Goal: Task Accomplishment & Management: Manage account settings

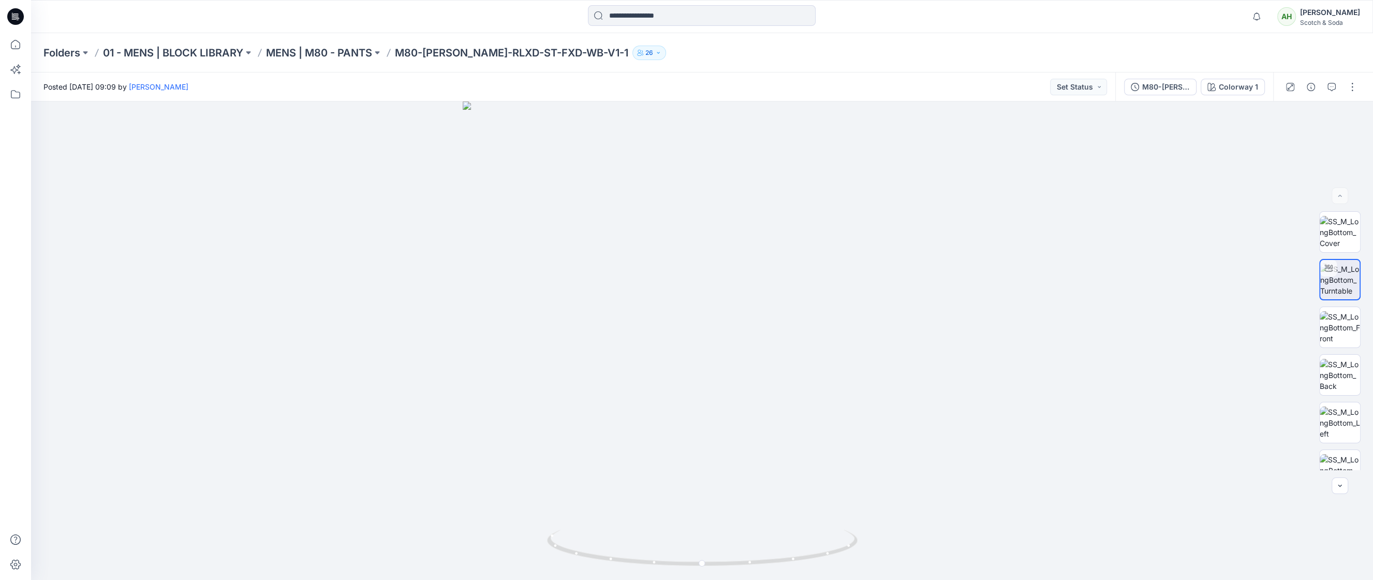
click at [1335, 19] on div "Scotch & Soda" at bounding box center [1330, 23] width 60 height 8
click at [1243, 134] on p "Organization Settings" at bounding box center [1261, 138] width 74 height 20
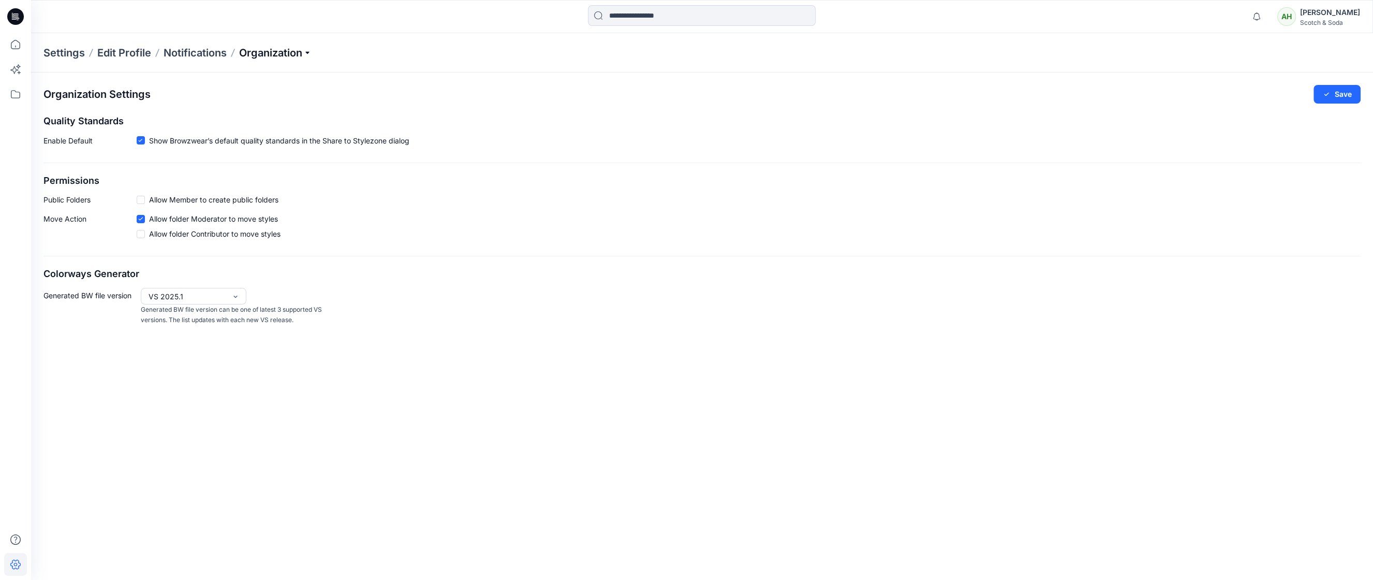
click at [281, 53] on p "Organization" at bounding box center [275, 53] width 72 height 14
click at [243, 176] on link "User Roles" at bounding box center [276, 180] width 151 height 21
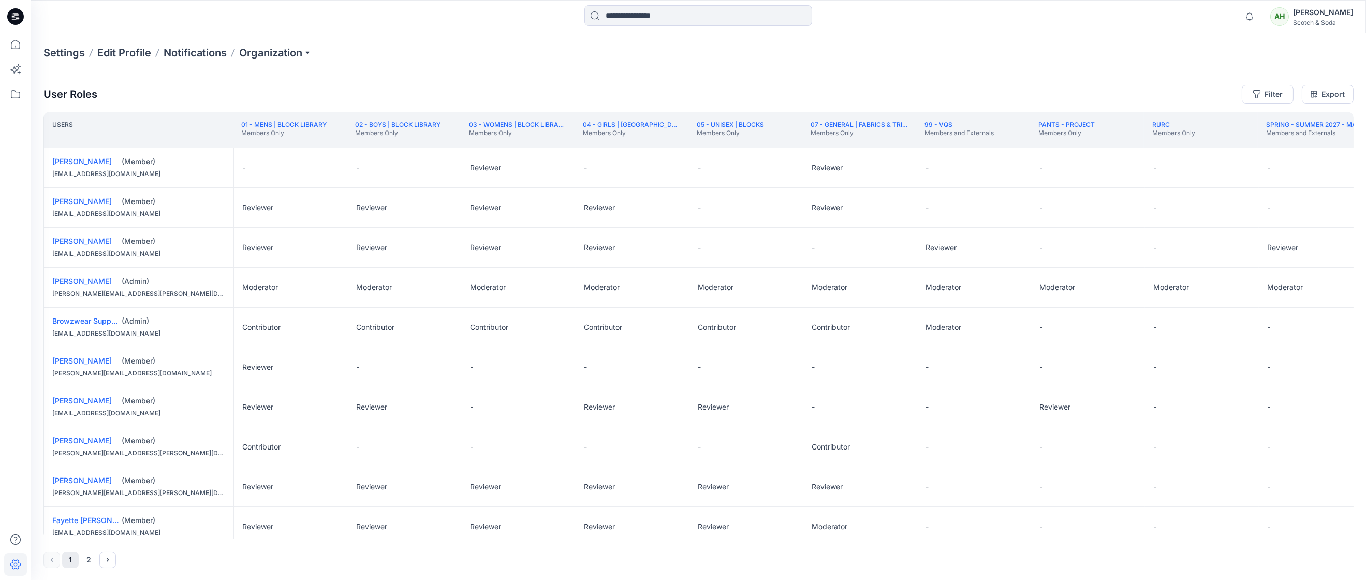
scroll to position [182, 0]
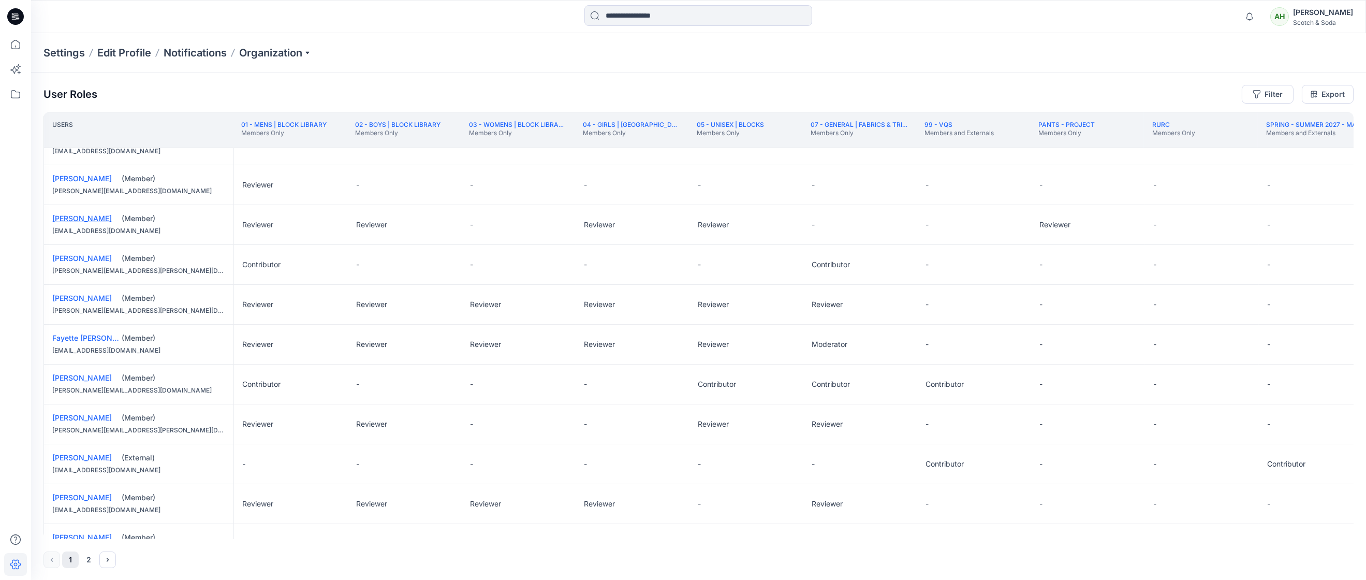
click at [77, 217] on link "[PERSON_NAME]" at bounding box center [82, 218] width 60 height 9
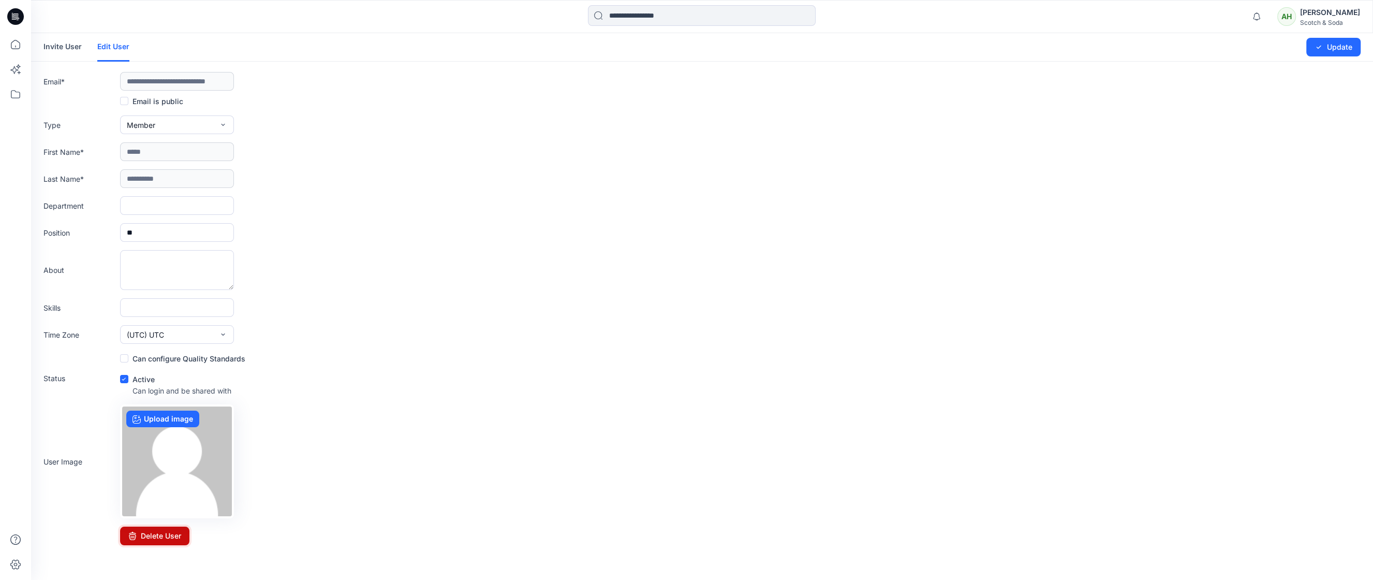
click at [171, 534] on button "Delete User" at bounding box center [154, 535] width 69 height 19
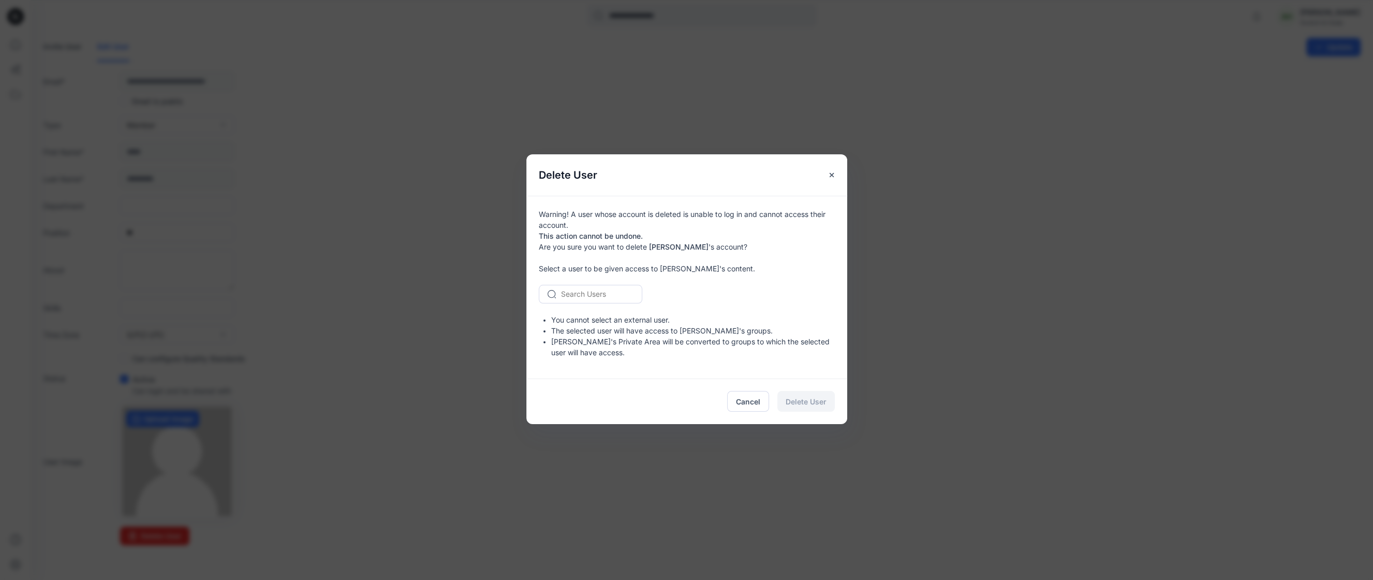
click at [590, 292] on div at bounding box center [596, 293] width 71 height 13
type input "**"
click at [583, 339] on span "[PERSON_NAME]" at bounding box center [593, 338] width 60 height 11
click at [818, 397] on span "Delete User" at bounding box center [806, 401] width 41 height 11
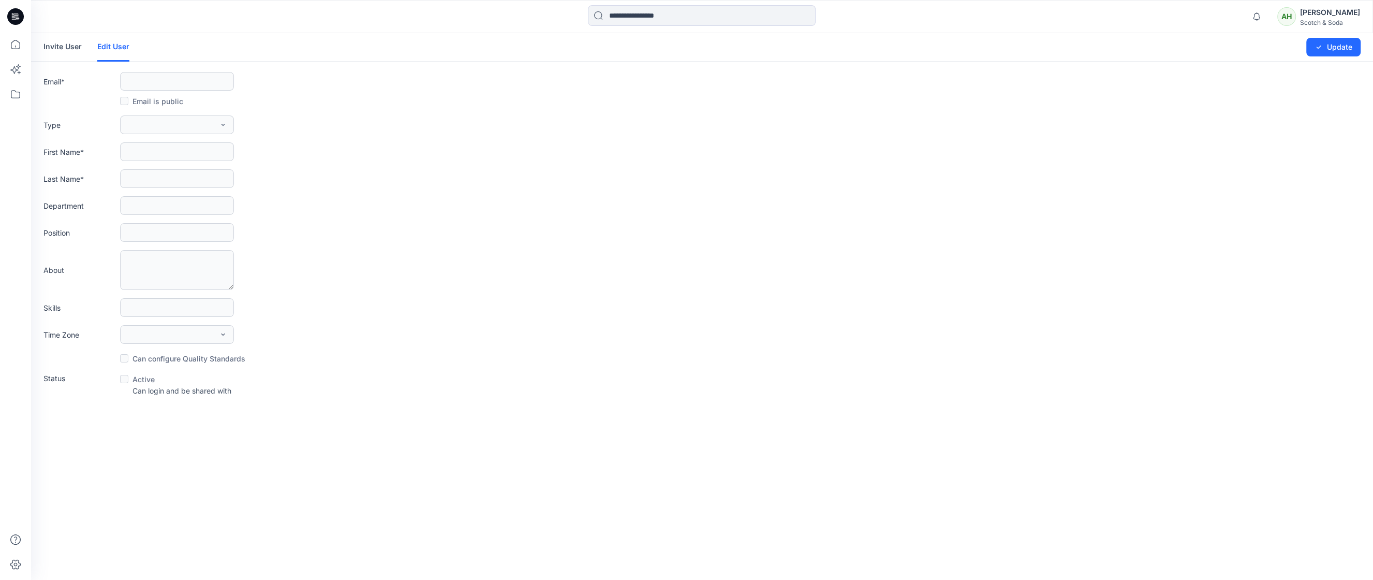
click at [372, 125] on div "Type External Member Admin" at bounding box center [701, 124] width 1317 height 19
click at [13, 43] on icon at bounding box center [15, 44] width 23 height 23
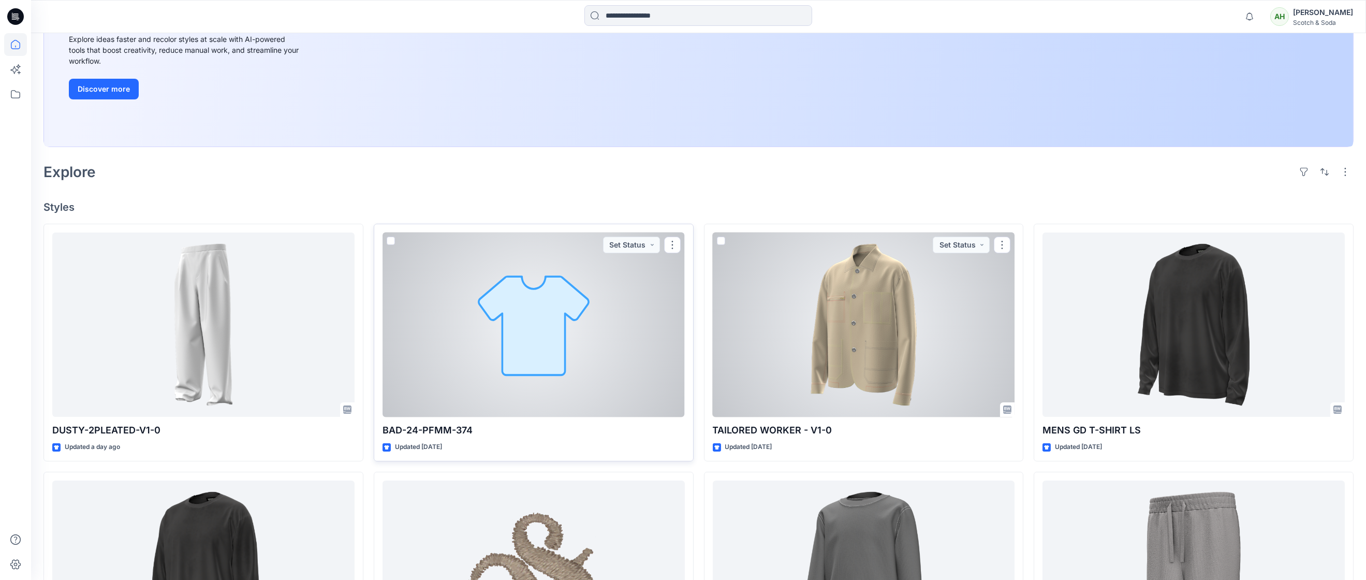
scroll to position [250, 0]
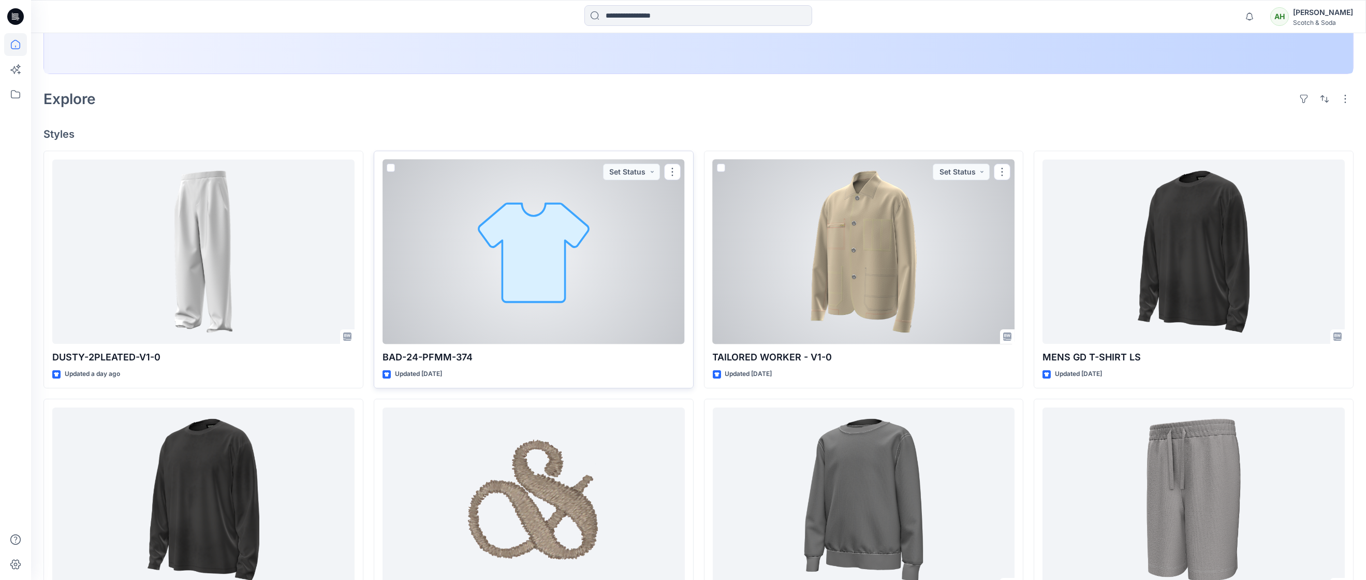
click at [606, 355] on p "BAD-24-PFMM-374" at bounding box center [534, 357] width 302 height 14
click at [614, 315] on div at bounding box center [534, 251] width 302 height 185
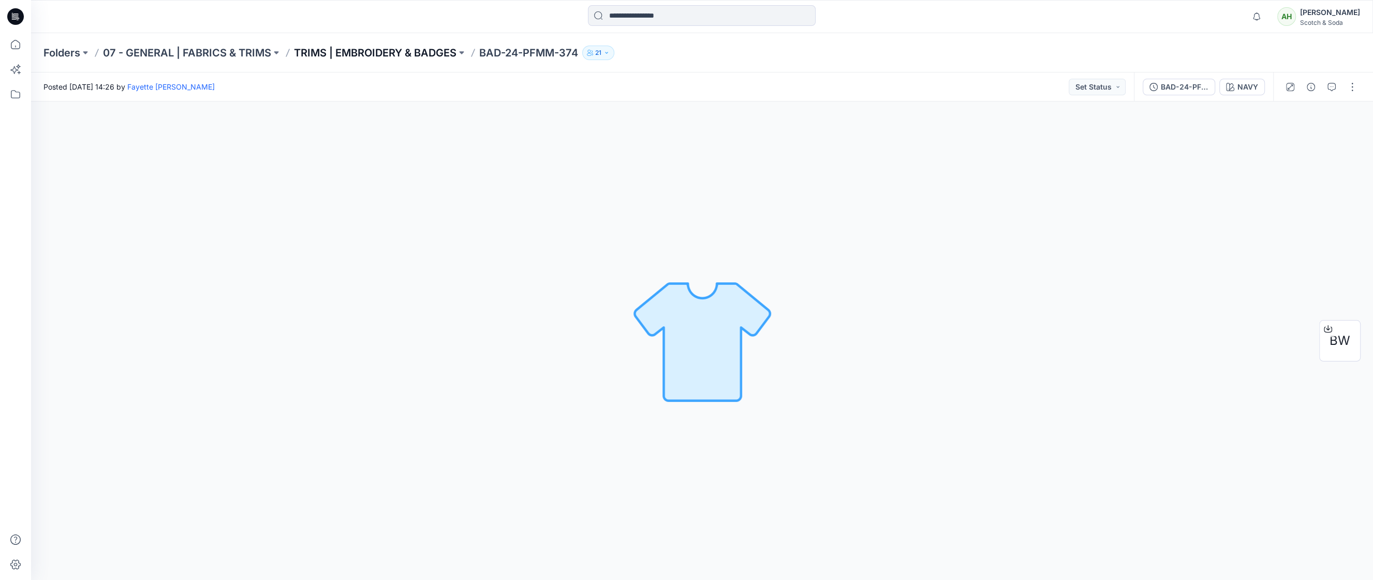
click at [395, 52] on p "TRIMS | EMBROIDERY & BADGES" at bounding box center [375, 53] width 163 height 14
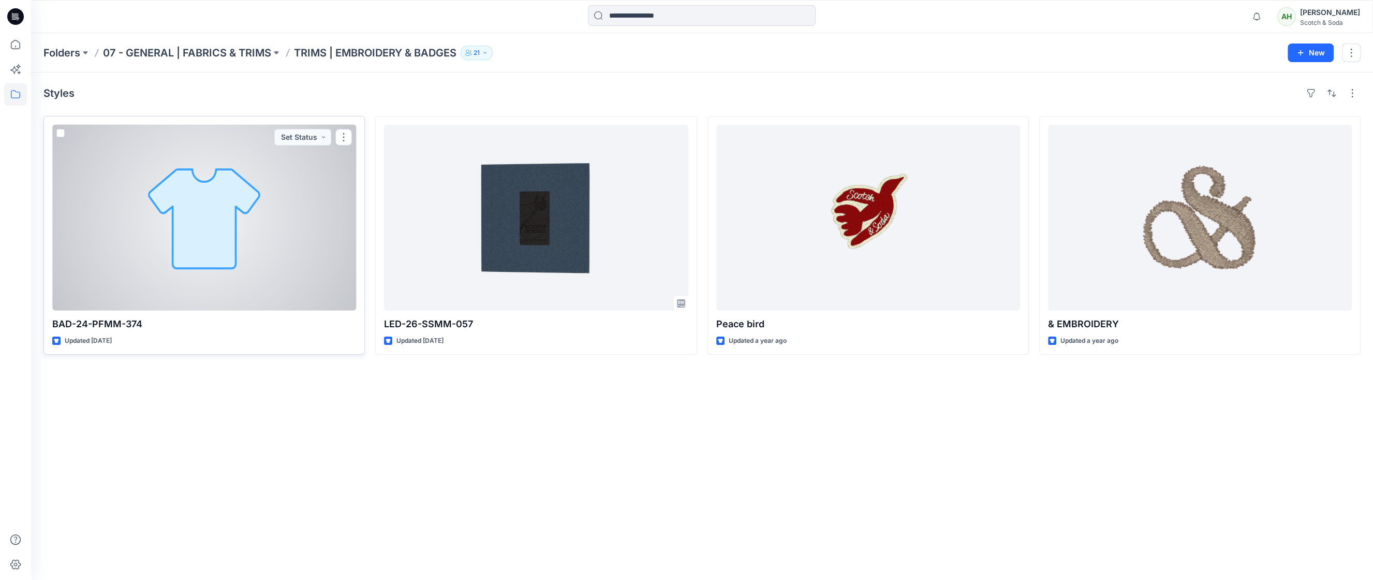
click at [185, 251] on div at bounding box center [204, 218] width 304 height 186
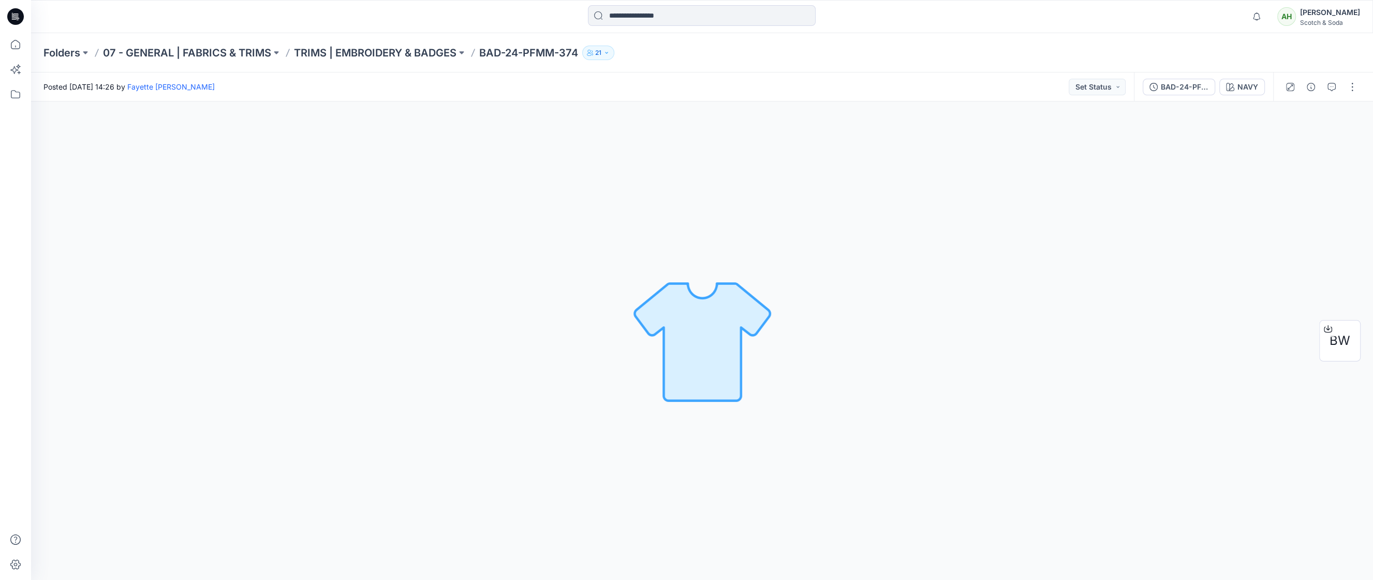
click at [535, 55] on p "BAD-24-PFMM-374" at bounding box center [528, 53] width 99 height 14
click at [374, 56] on p "TRIMS | EMBROIDERY & BADGES" at bounding box center [375, 53] width 163 height 14
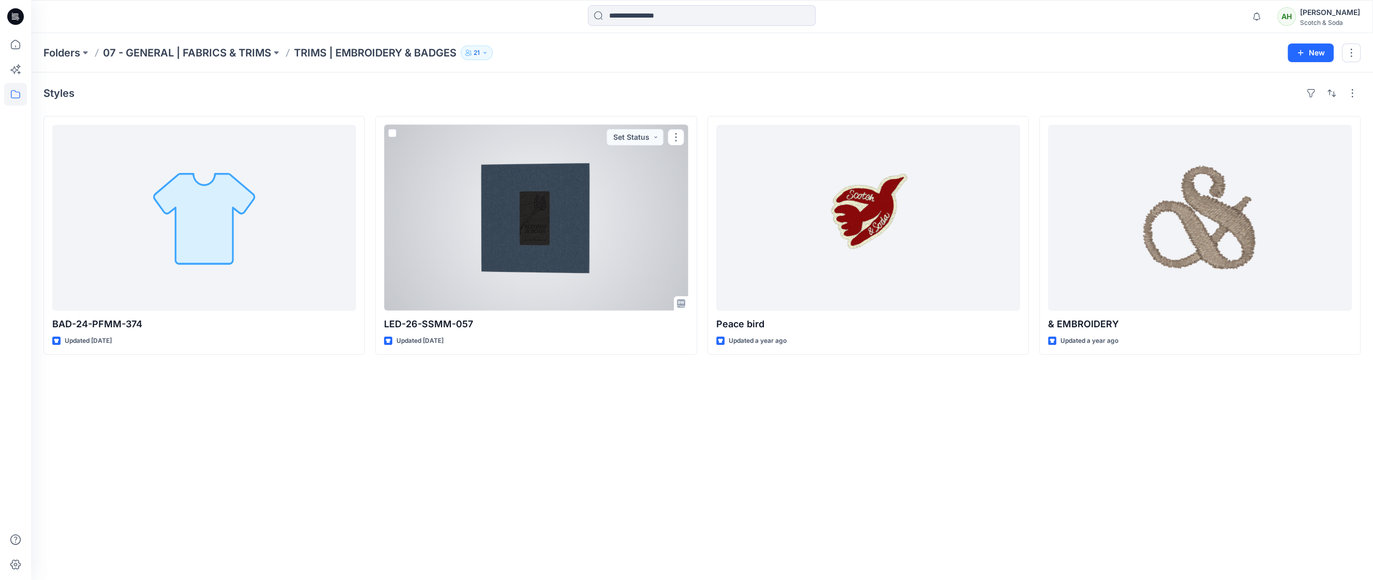
click at [624, 269] on div at bounding box center [536, 218] width 304 height 186
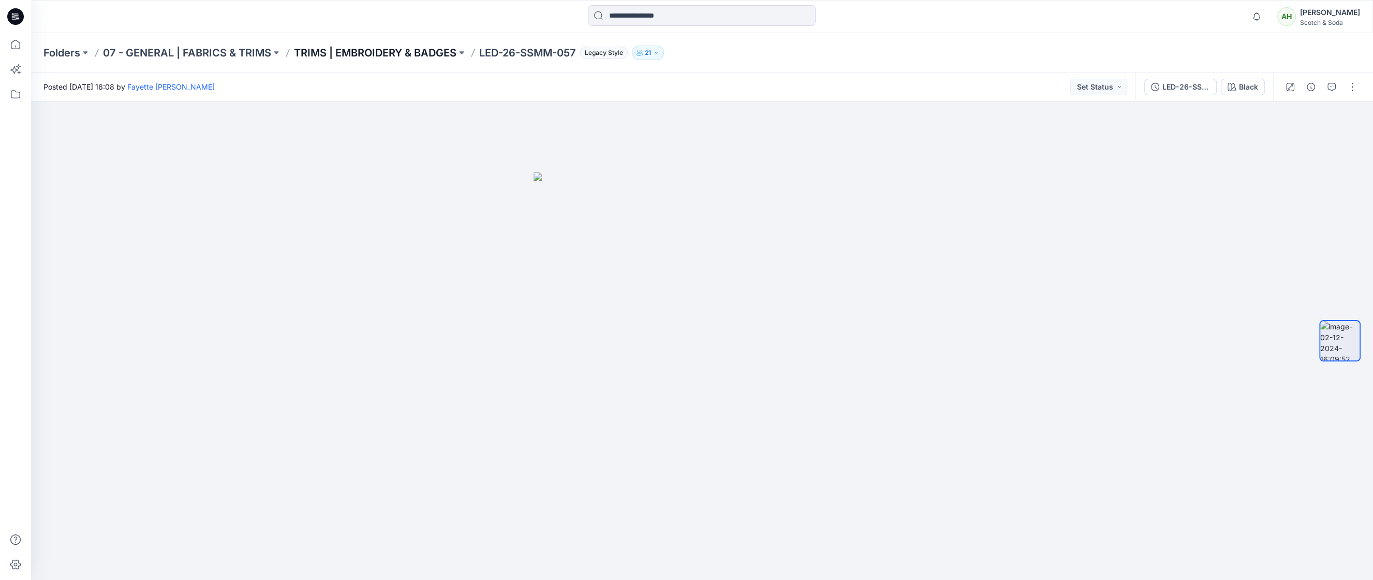
click at [412, 51] on p "TRIMS | EMBROIDERY & BADGES" at bounding box center [375, 53] width 163 height 14
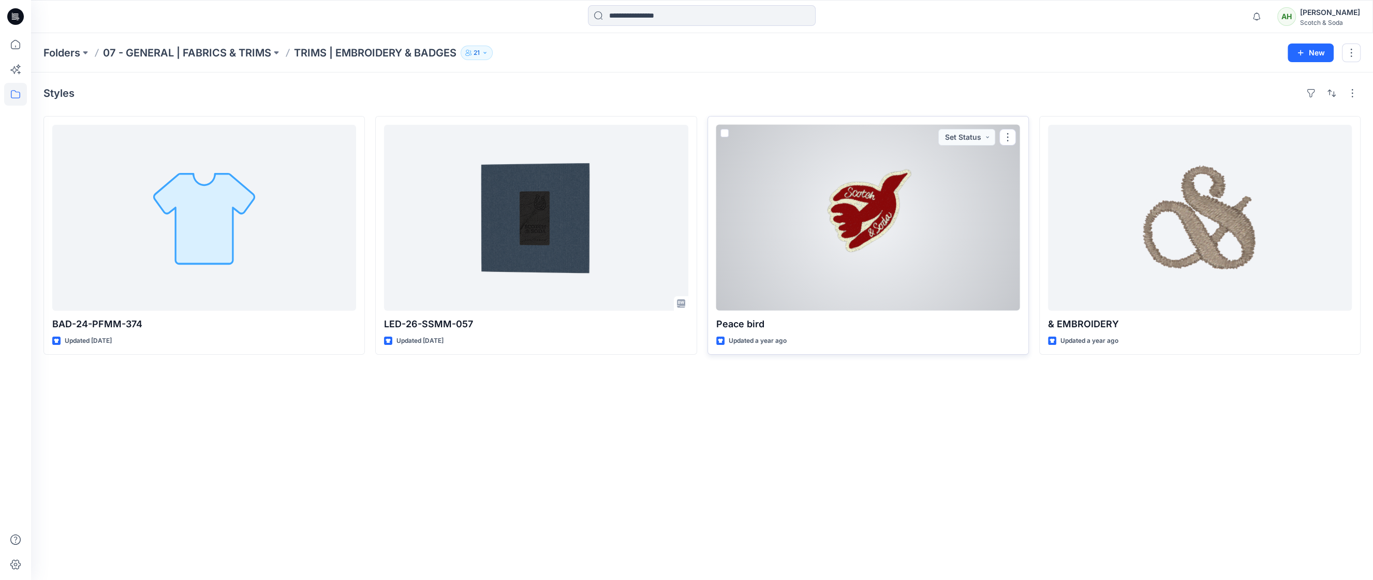
click at [862, 214] on div at bounding box center [868, 218] width 304 height 186
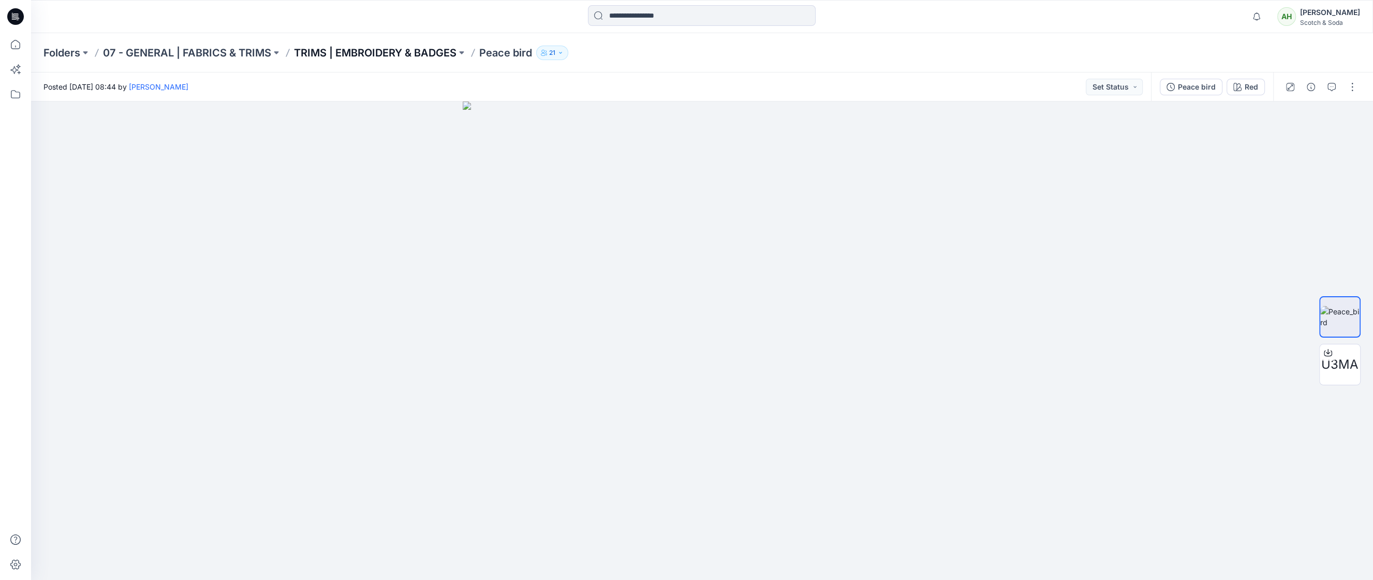
click at [408, 54] on p "TRIMS | EMBROIDERY & BADGES" at bounding box center [375, 53] width 163 height 14
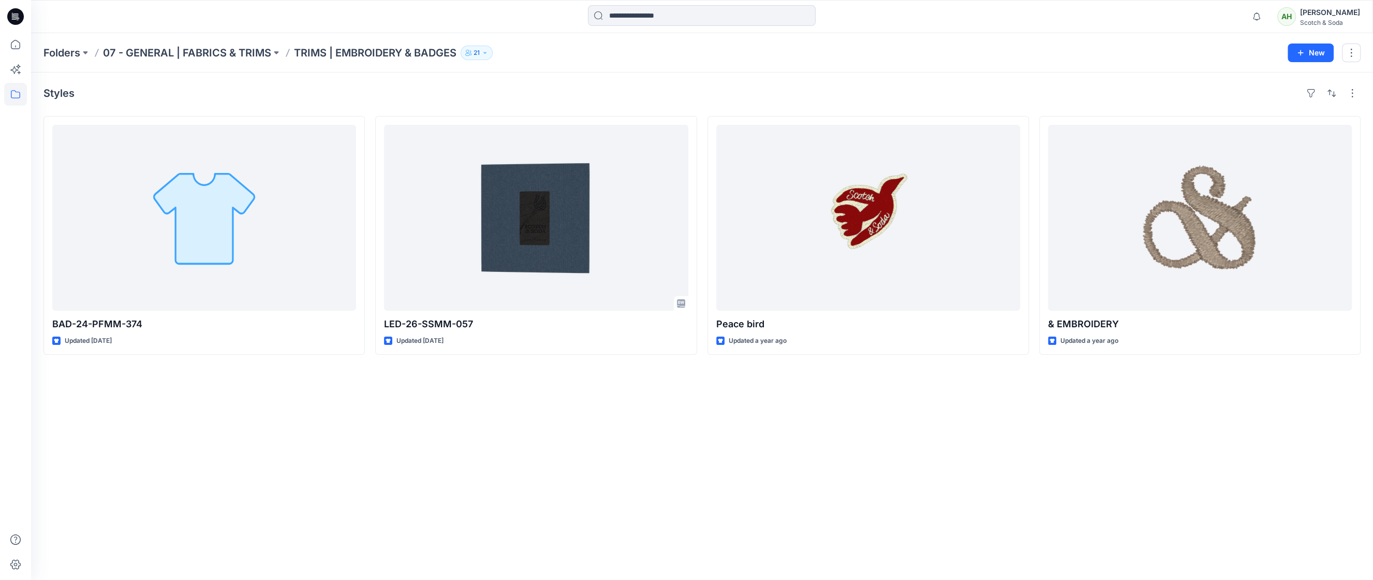
click at [1327, 19] on div "Scotch & Soda" at bounding box center [1330, 23] width 60 height 8
click at [1269, 137] on p "Organization Settings" at bounding box center [1261, 138] width 74 height 20
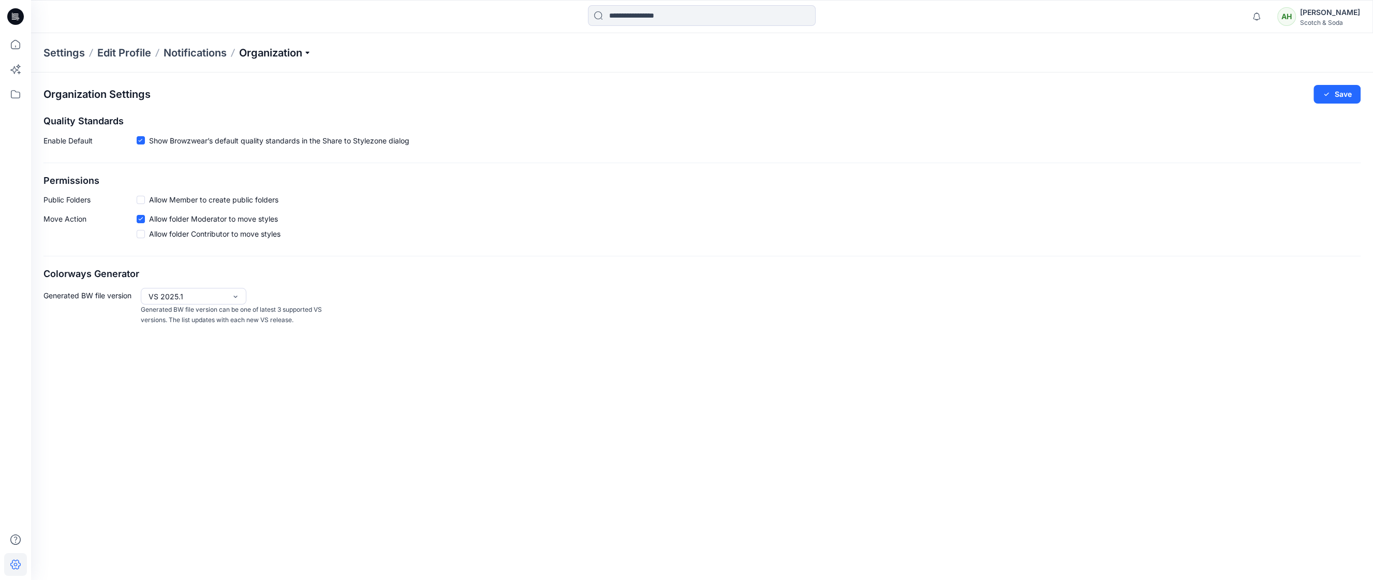
click at [257, 52] on p "Organization" at bounding box center [275, 53] width 72 height 14
click at [236, 175] on link "User Roles" at bounding box center [276, 180] width 151 height 21
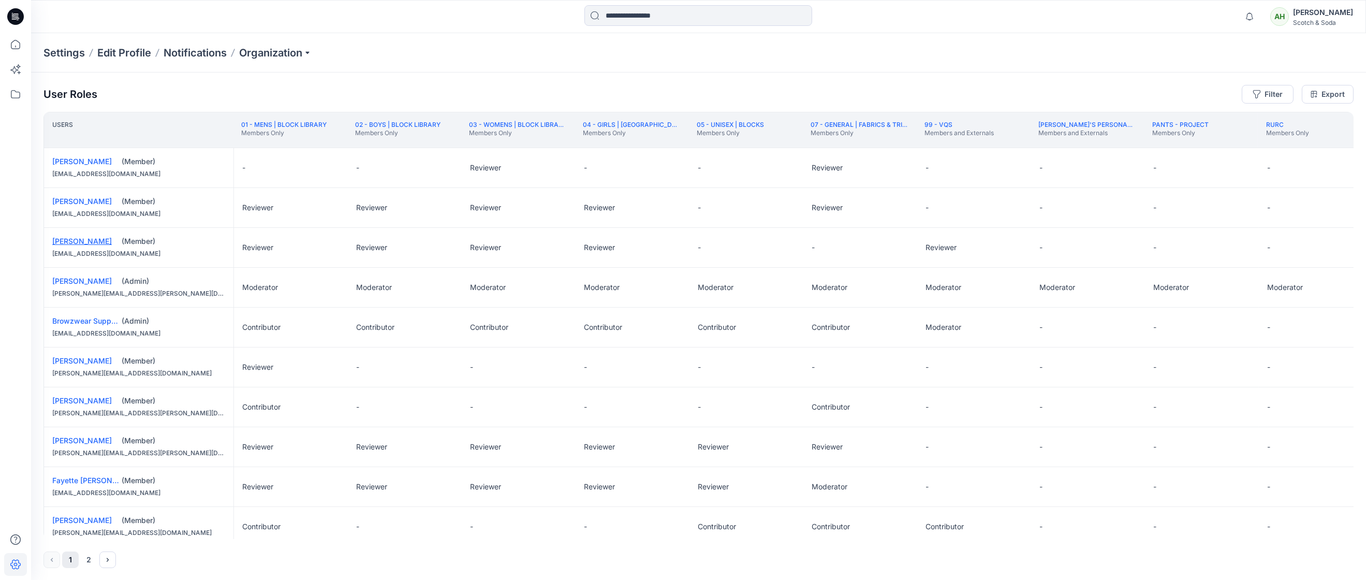
click at [72, 241] on link "[PERSON_NAME]" at bounding box center [82, 241] width 60 height 9
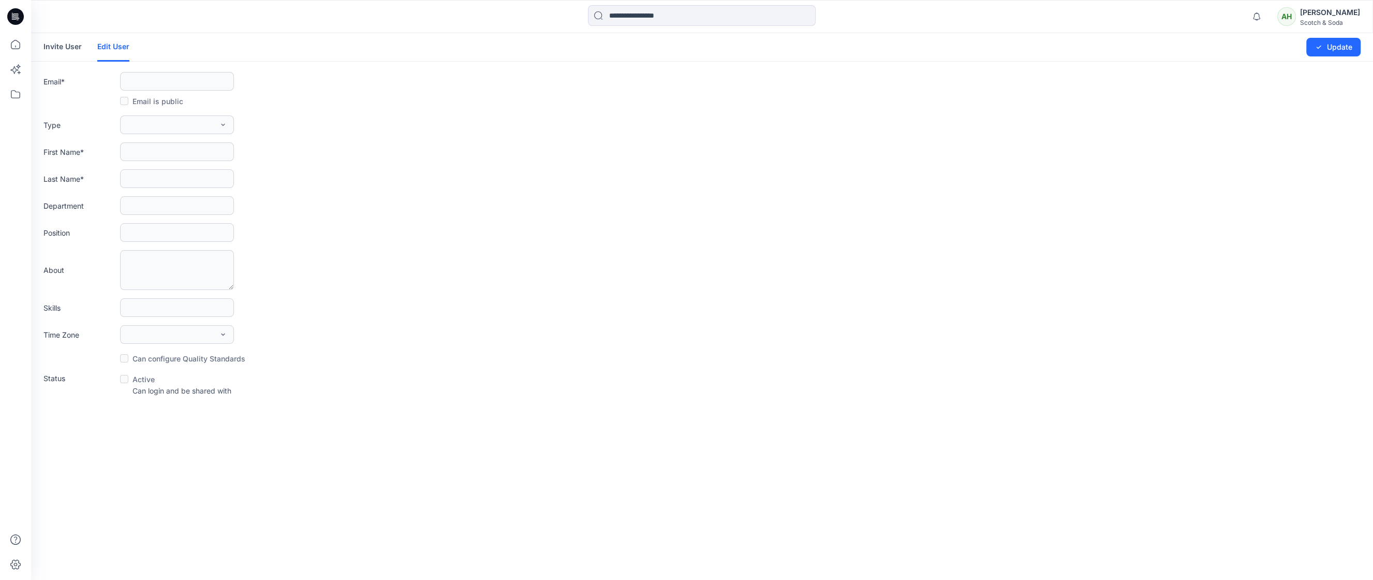
type input "**********"
type input "***"
type input "******"
type textarea "**********"
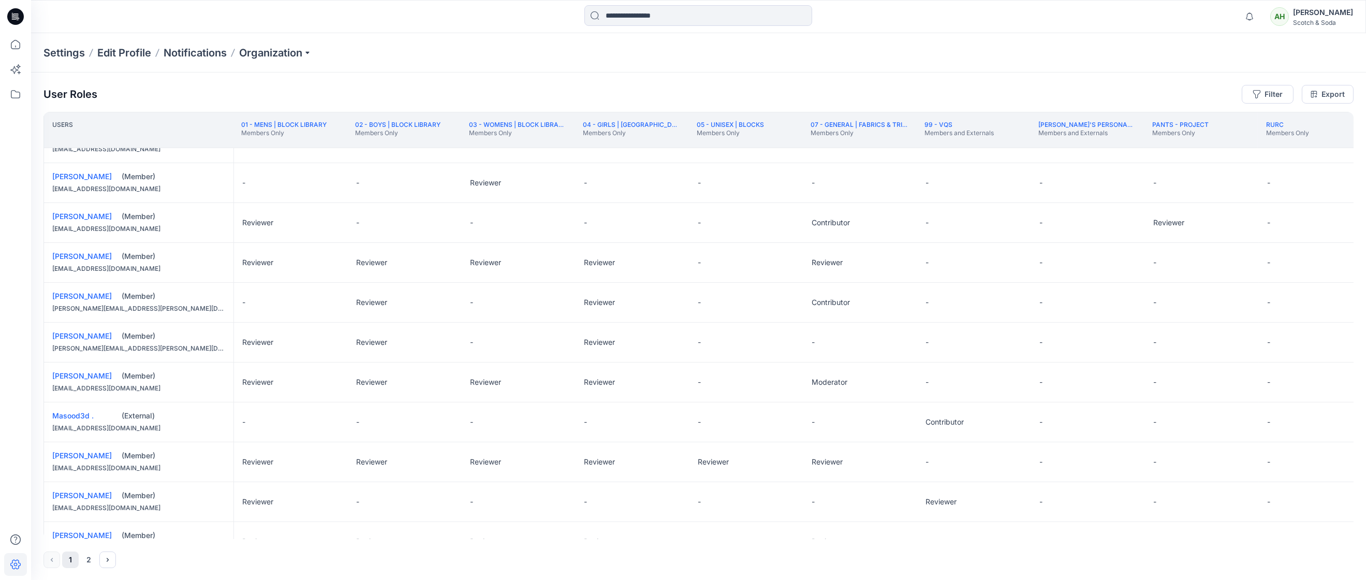
scroll to position [583, 0]
click at [76, 331] on link "[PERSON_NAME]" at bounding box center [82, 335] width 60 height 9
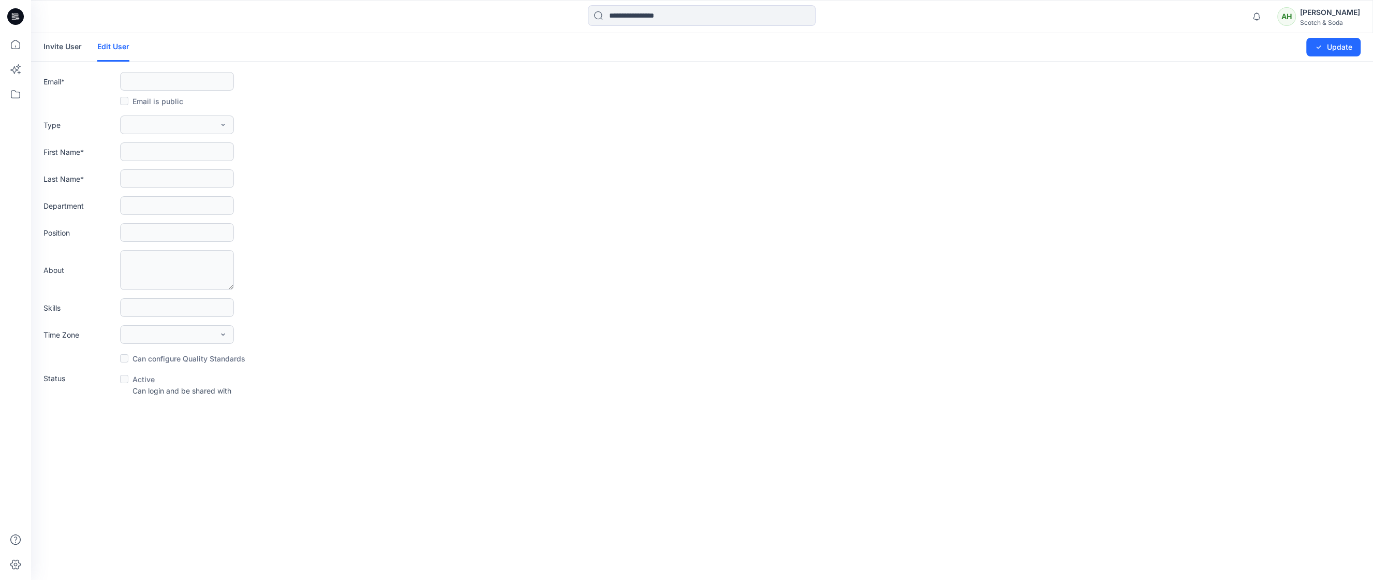
type input "**********"
type input "*****"
type input "******"
type input "****"
type input "**"
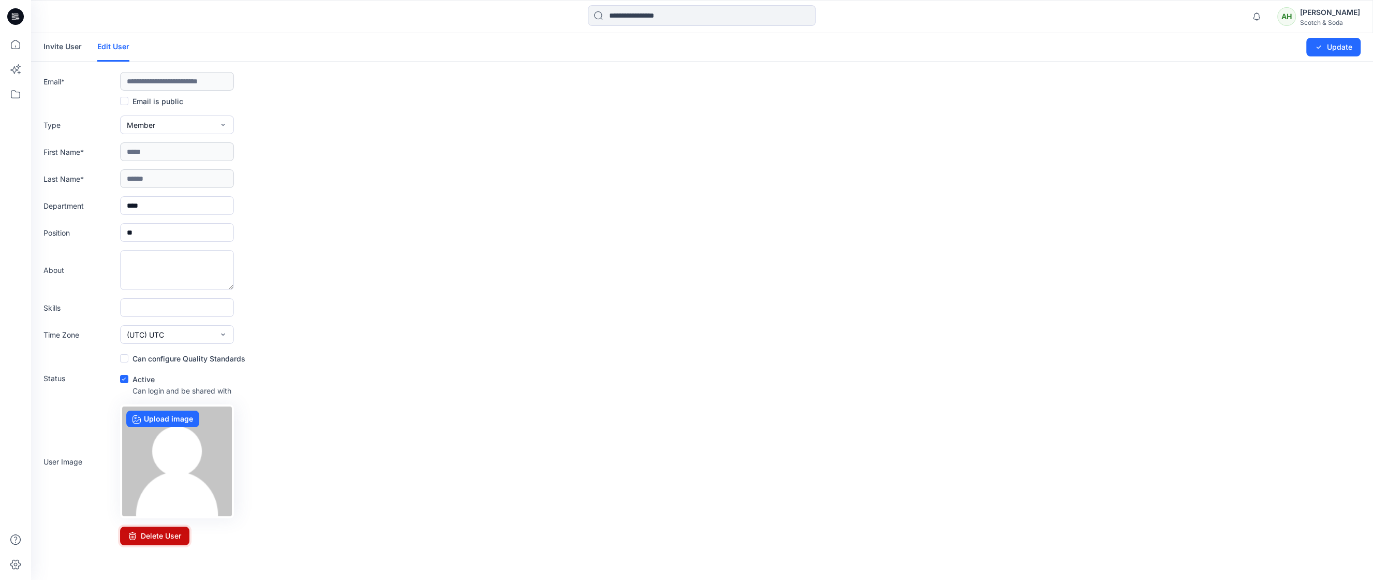
click at [160, 530] on button "Delete User" at bounding box center [154, 535] width 69 height 19
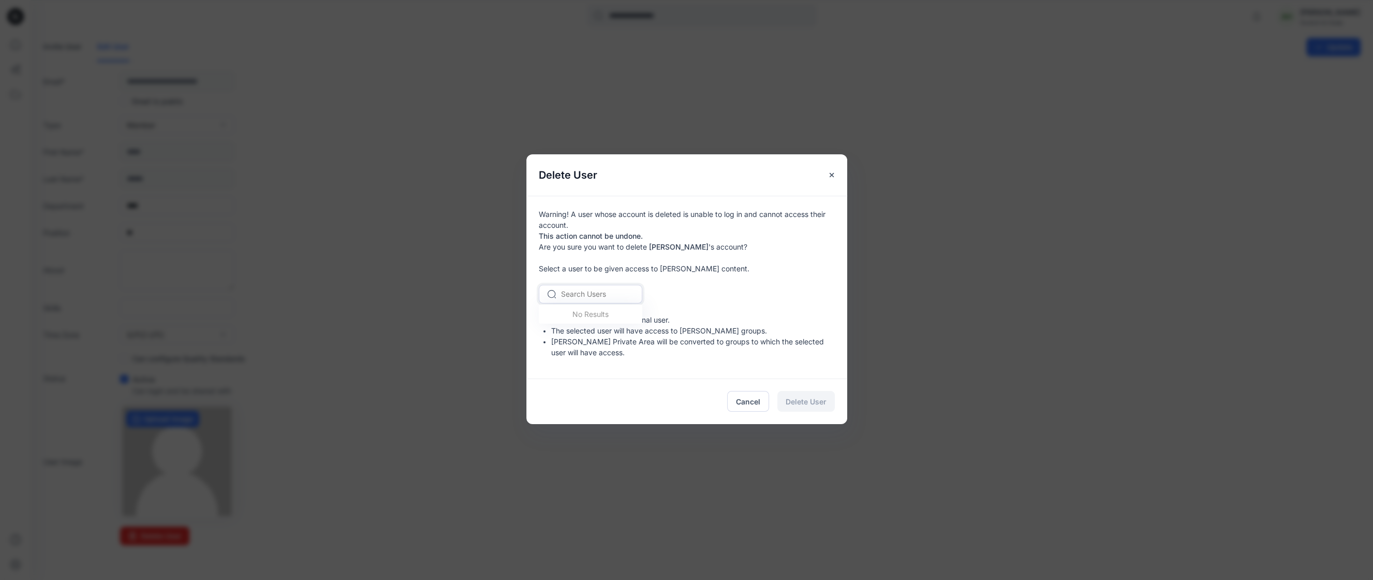
click at [578, 296] on div at bounding box center [596, 293] width 71 height 13
type input "***"
click at [589, 332] on div "AH [PERSON_NAME]" at bounding box center [591, 338] width 104 height 23
click at [802, 398] on span "Delete User" at bounding box center [806, 401] width 41 height 11
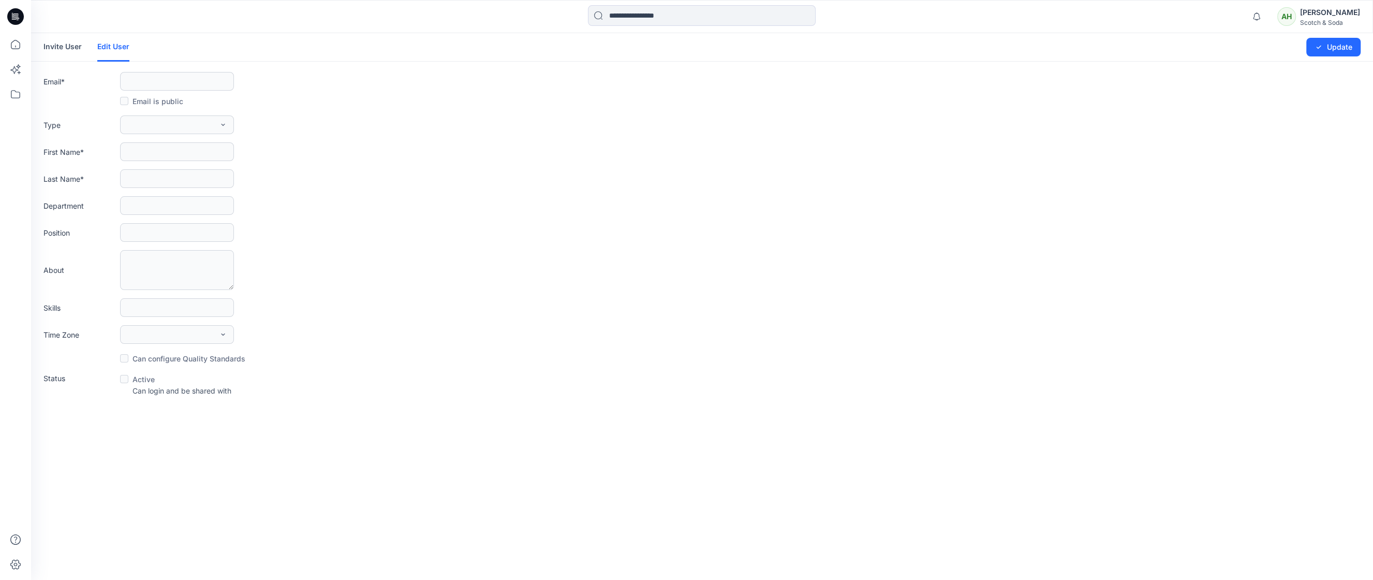
click at [1336, 20] on div "Scotch & Soda" at bounding box center [1330, 23] width 60 height 8
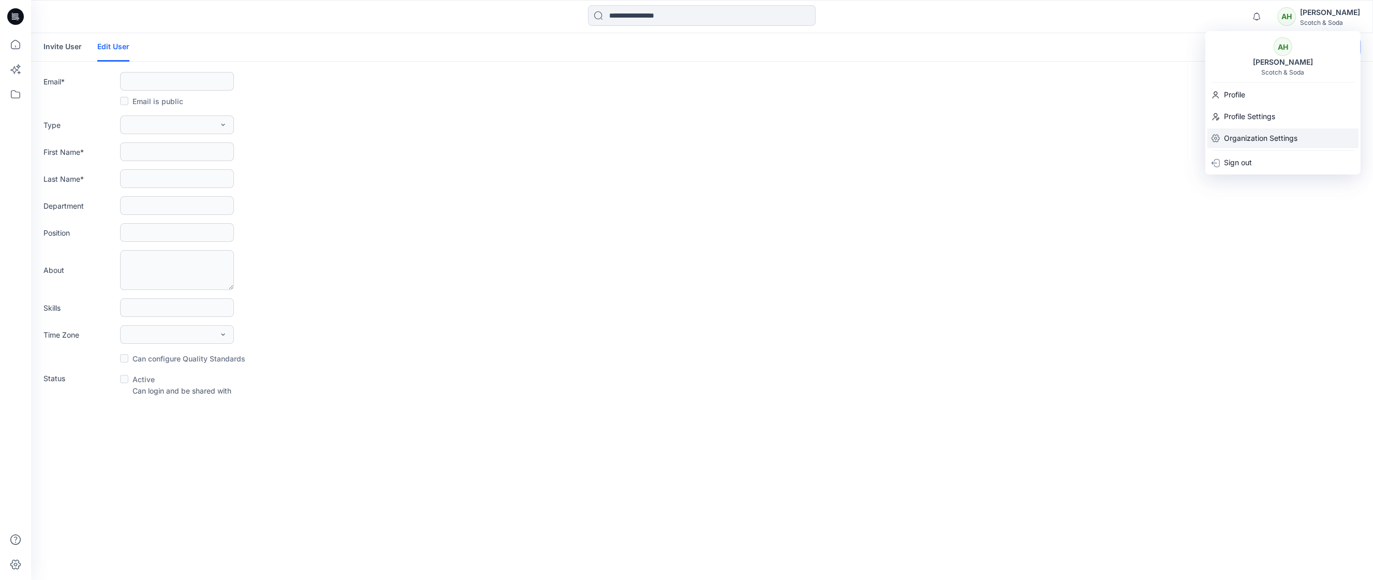
click at [1267, 135] on p "Organization Settings" at bounding box center [1261, 138] width 74 height 20
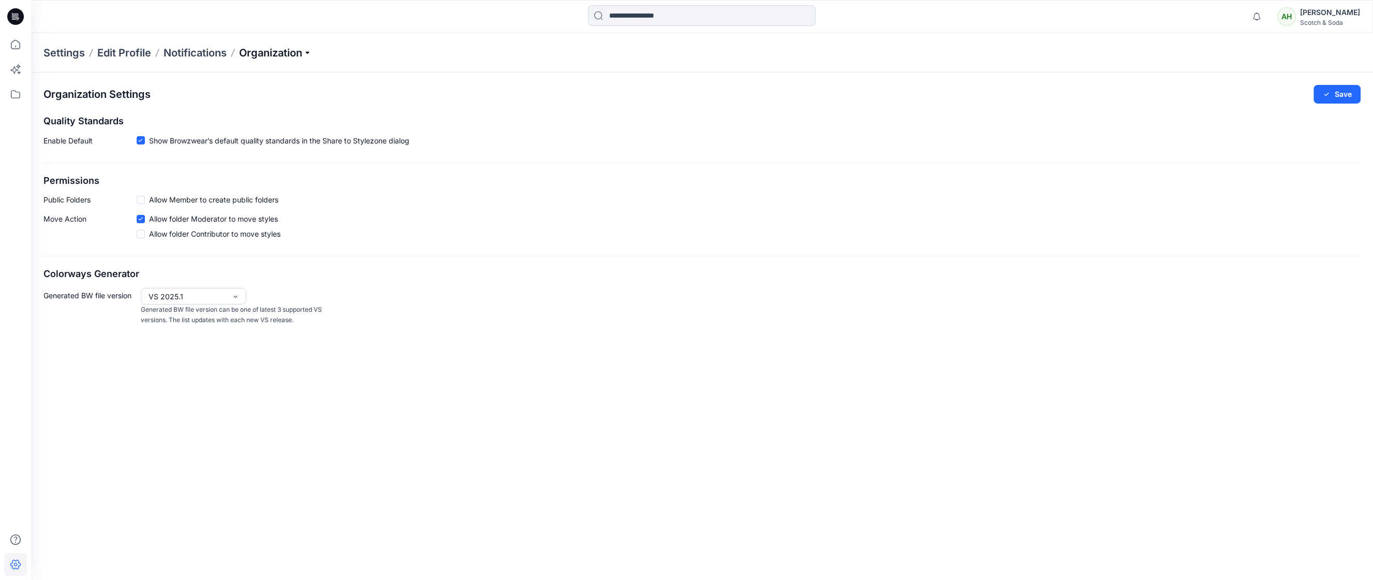
click at [274, 44] on div "Settings Edit Profile Notifications Organization" at bounding box center [702, 52] width 1342 height 39
click at [285, 54] on p "Organization" at bounding box center [275, 53] width 72 height 14
click at [245, 178] on link "User Roles" at bounding box center [276, 180] width 151 height 21
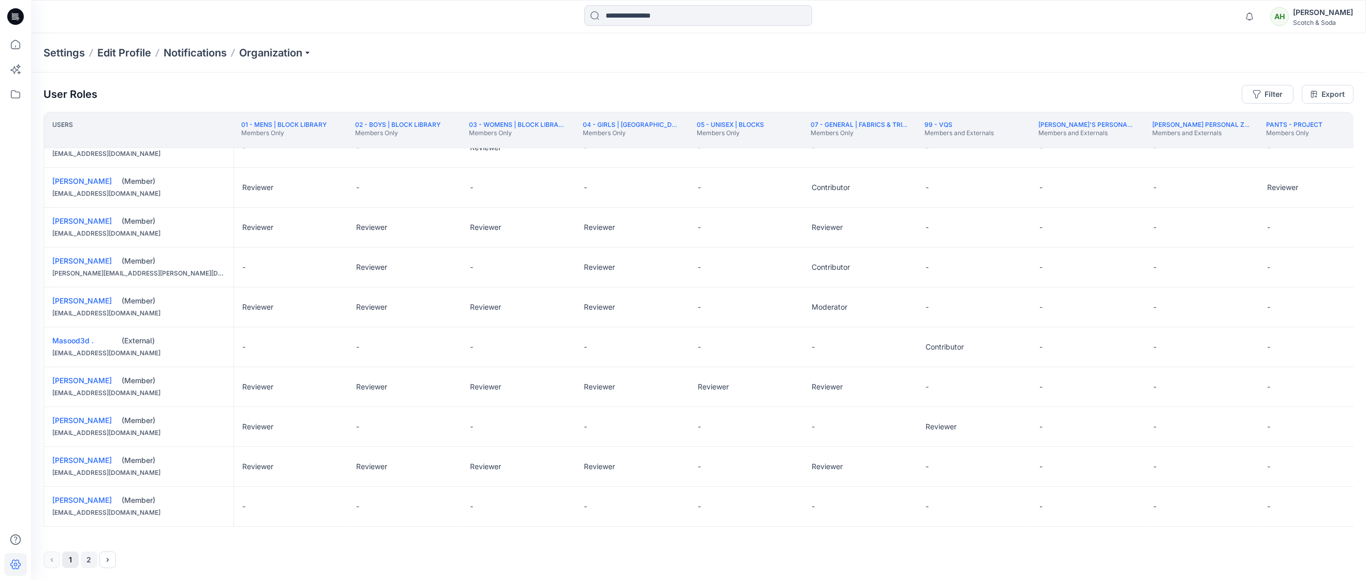
click at [88, 559] on button "2" at bounding box center [89, 559] width 17 height 17
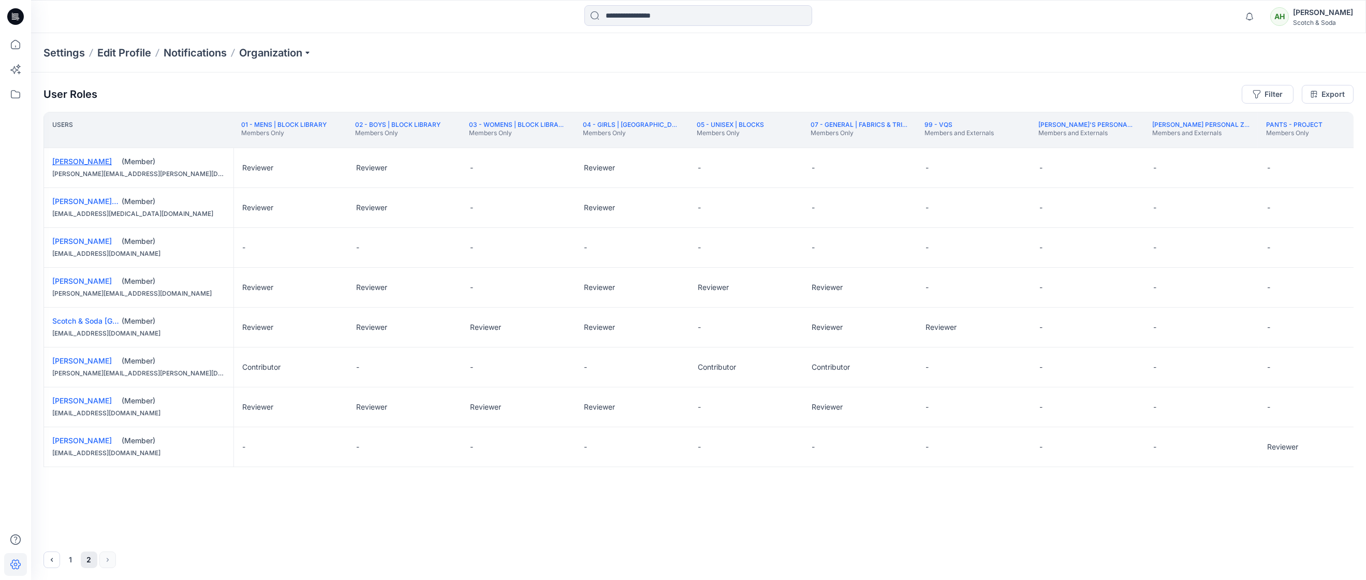
click at [75, 158] on link "[PERSON_NAME]" at bounding box center [82, 161] width 60 height 9
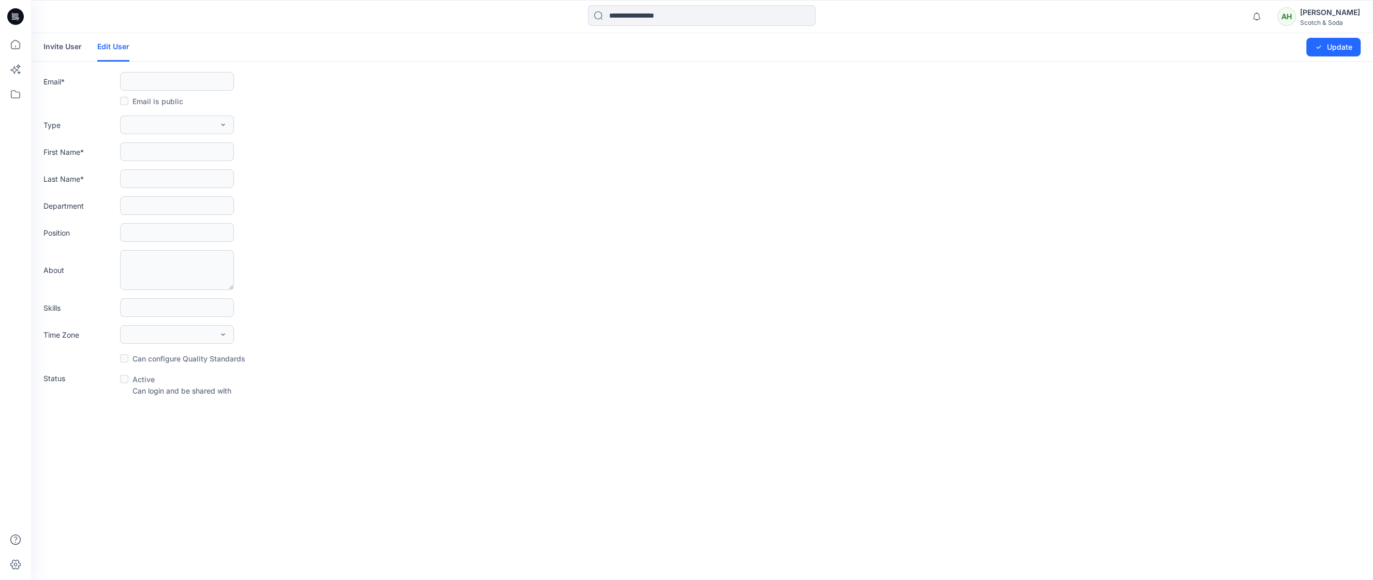
type input "**********"
type input "********"
type input "******"
type input "****"
type input "**"
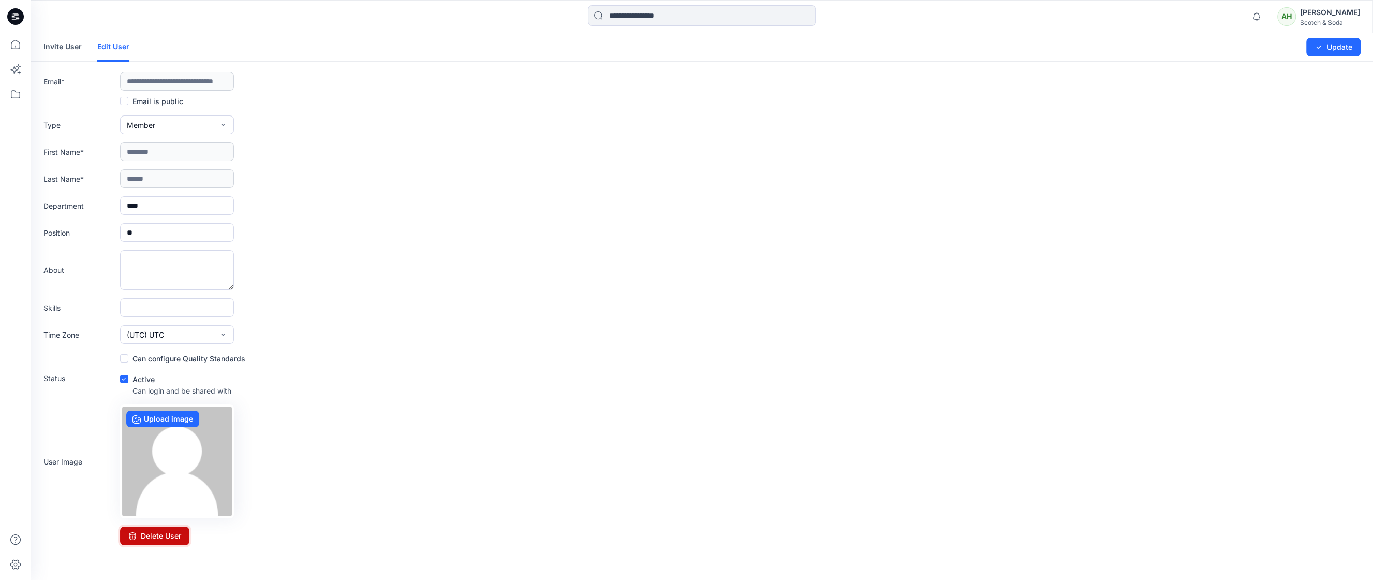
click at [155, 536] on button "Delete User" at bounding box center [154, 535] width 69 height 19
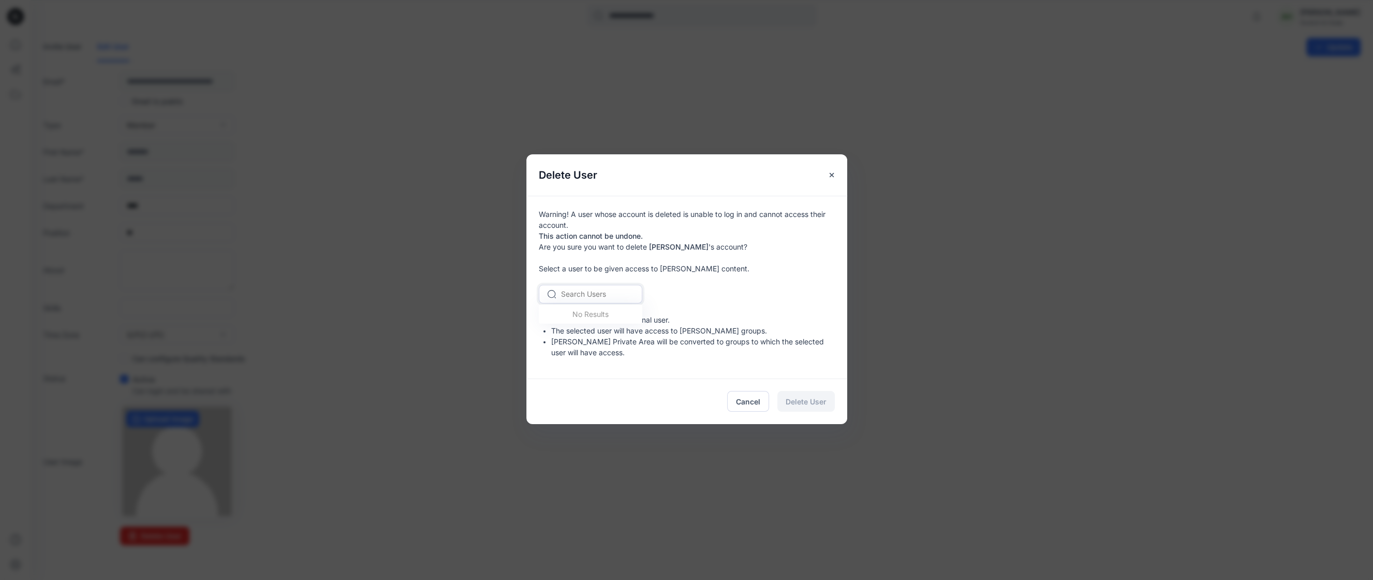
click at [609, 296] on div at bounding box center [596, 293] width 71 height 13
type input "***"
click at [595, 341] on span "[PERSON_NAME]" at bounding box center [593, 338] width 60 height 11
click at [802, 397] on span "Delete User" at bounding box center [806, 401] width 41 height 11
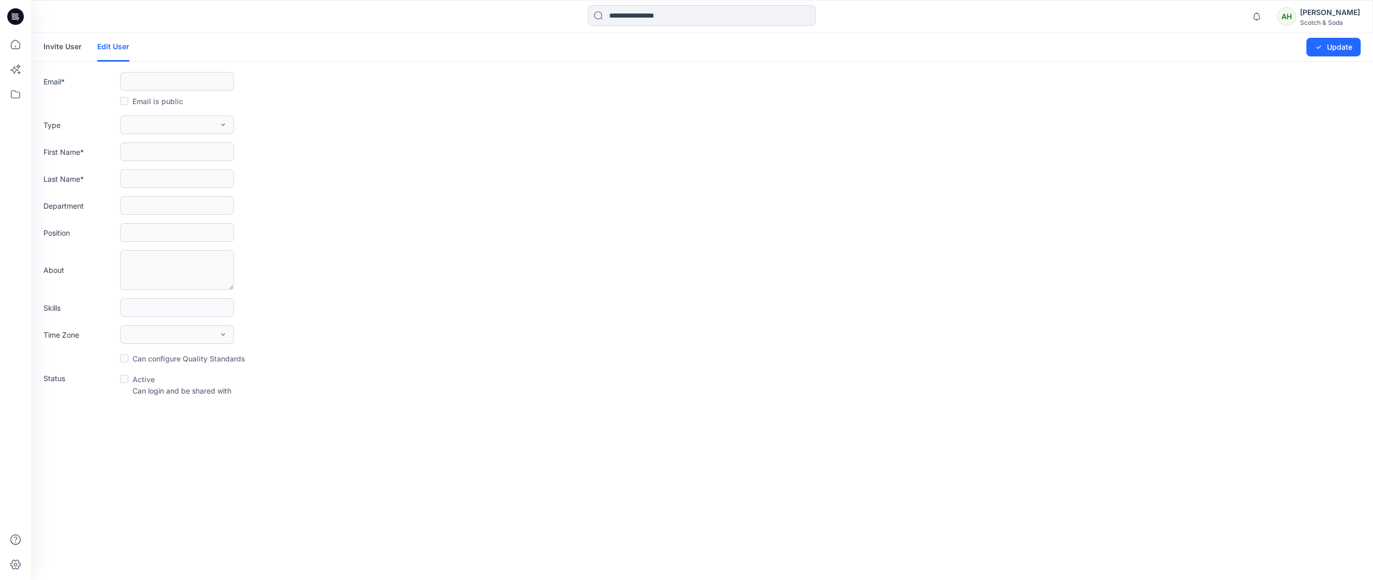
click at [1322, 12] on div "[PERSON_NAME]" at bounding box center [1330, 12] width 60 height 12
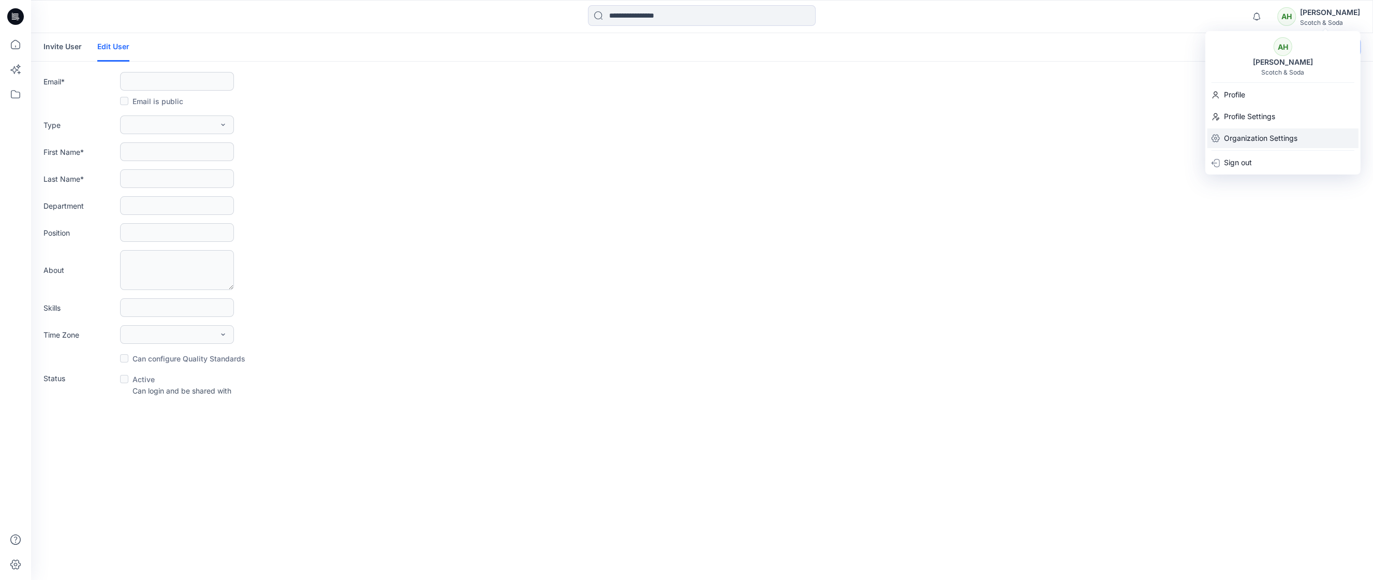
click at [1265, 136] on p "Organization Settings" at bounding box center [1261, 138] width 74 height 20
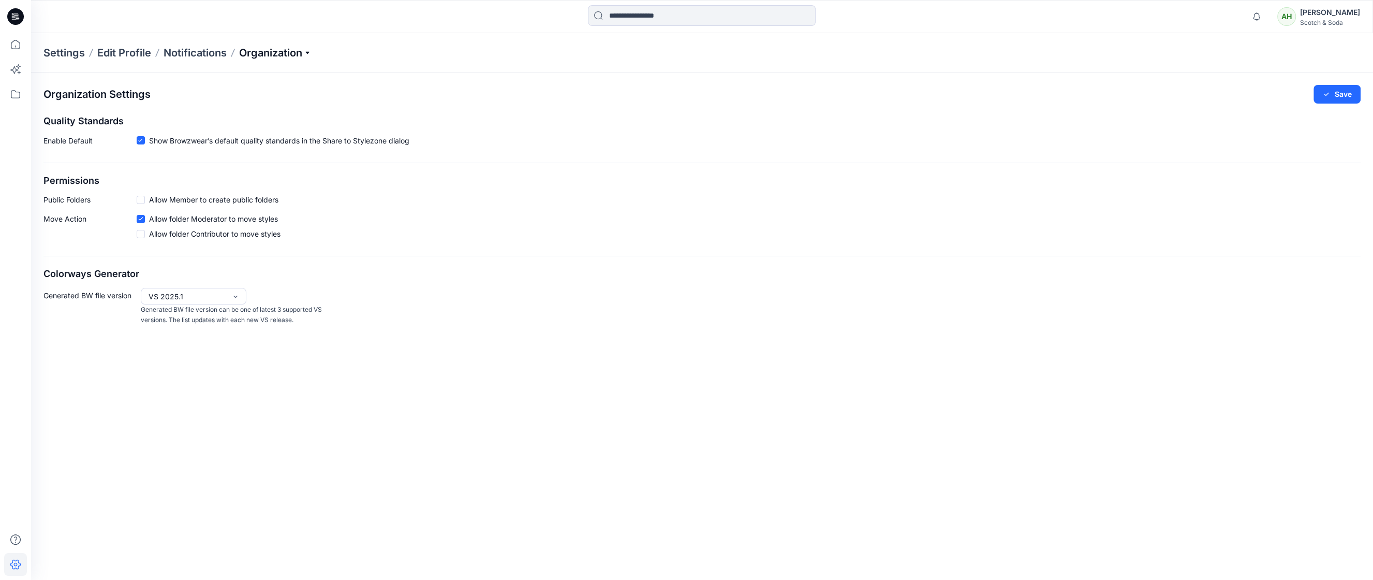
click at [274, 51] on p "Organization" at bounding box center [275, 53] width 72 height 14
click at [239, 180] on link "User Roles" at bounding box center [276, 180] width 151 height 21
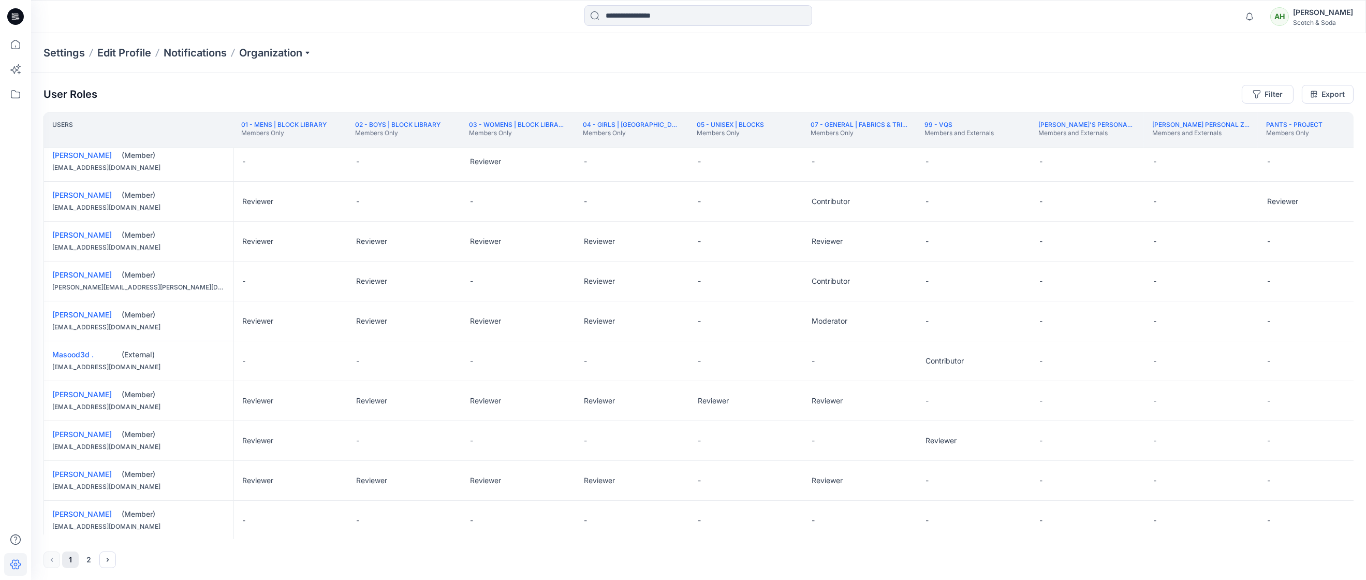
scroll to position [618, 0]
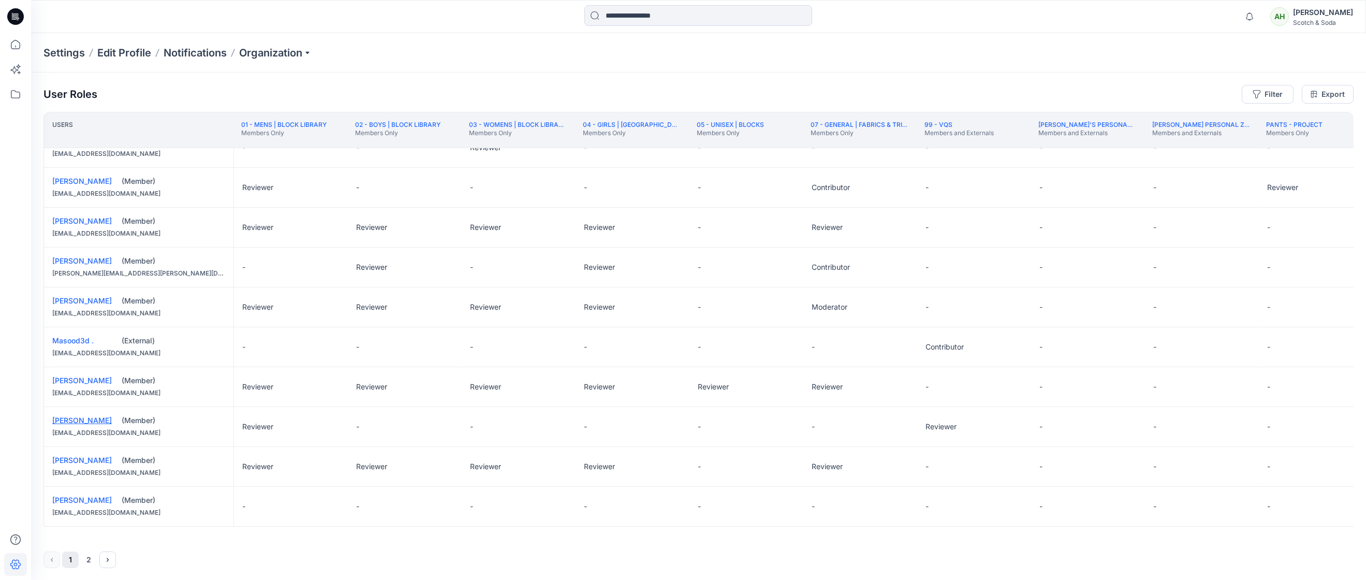
click at [80, 420] on link "[PERSON_NAME]" at bounding box center [82, 420] width 60 height 9
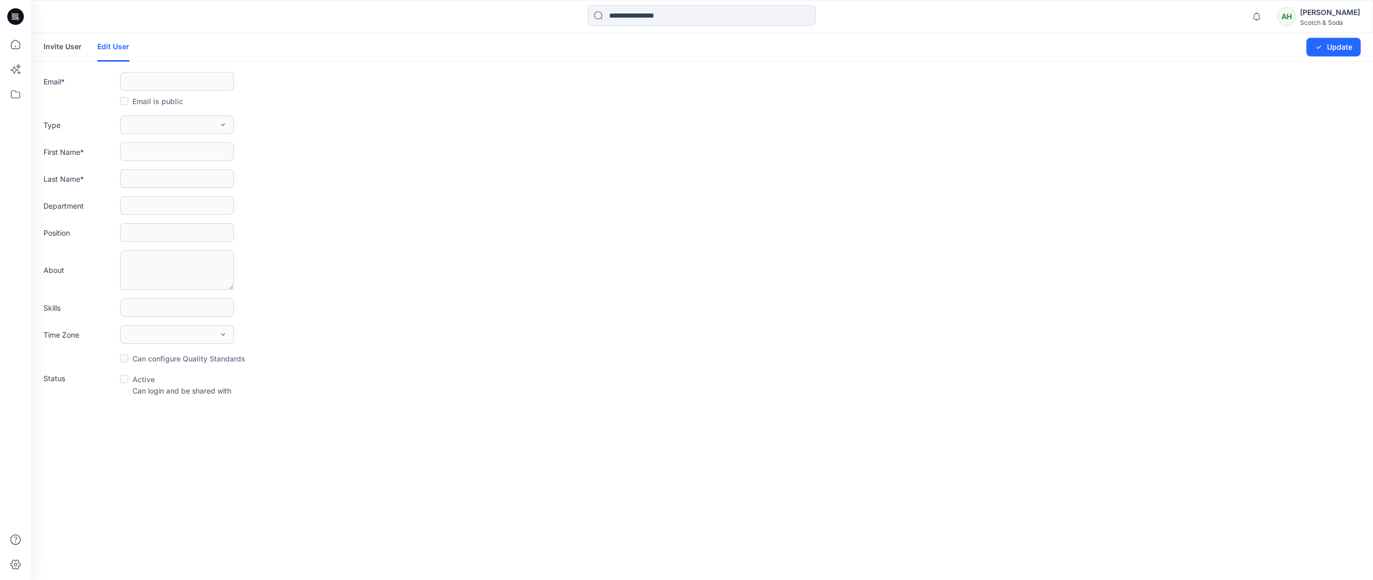
type input "**********"
type input "*****"
type input "*******"
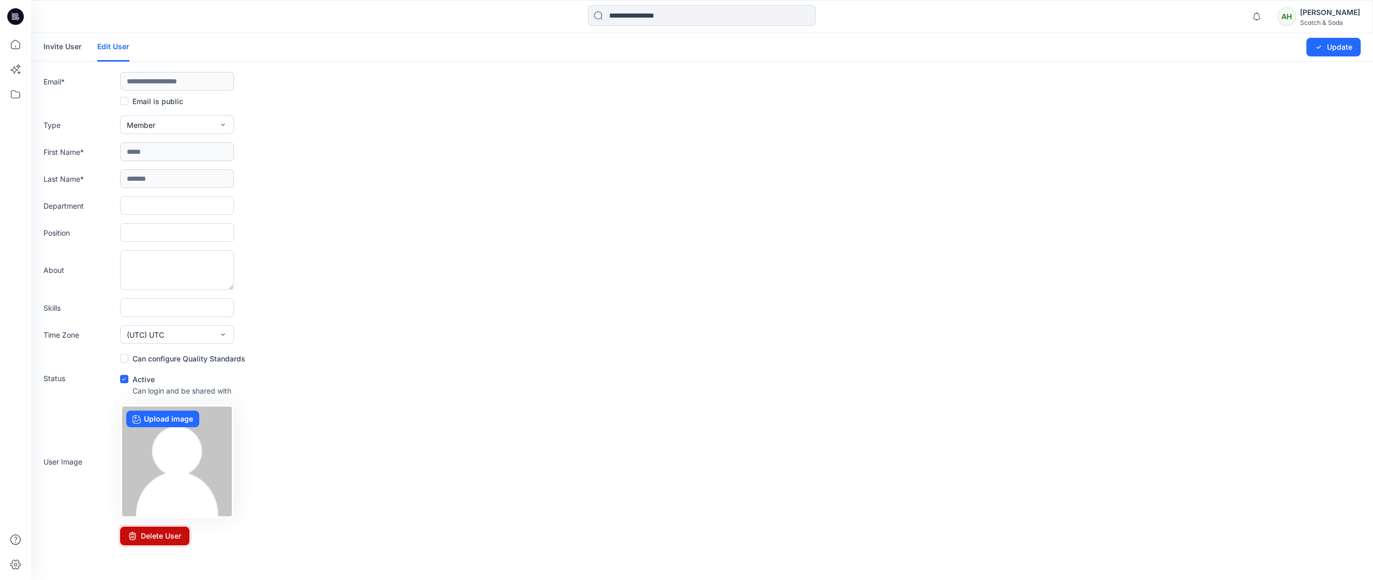
click at [169, 538] on button "Delete User" at bounding box center [154, 535] width 69 height 19
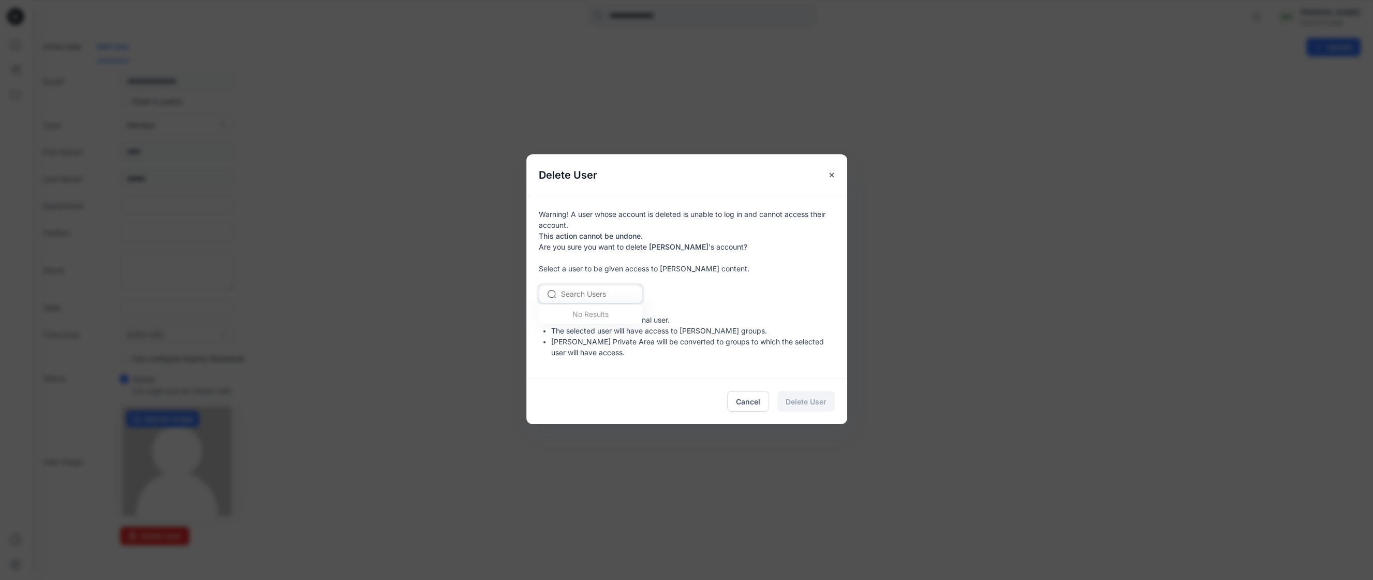
click at [603, 294] on div at bounding box center [596, 293] width 71 height 13
type input "***"
click at [600, 338] on span "[PERSON_NAME]" at bounding box center [593, 338] width 60 height 11
click at [810, 397] on span "Delete User" at bounding box center [806, 401] width 41 height 11
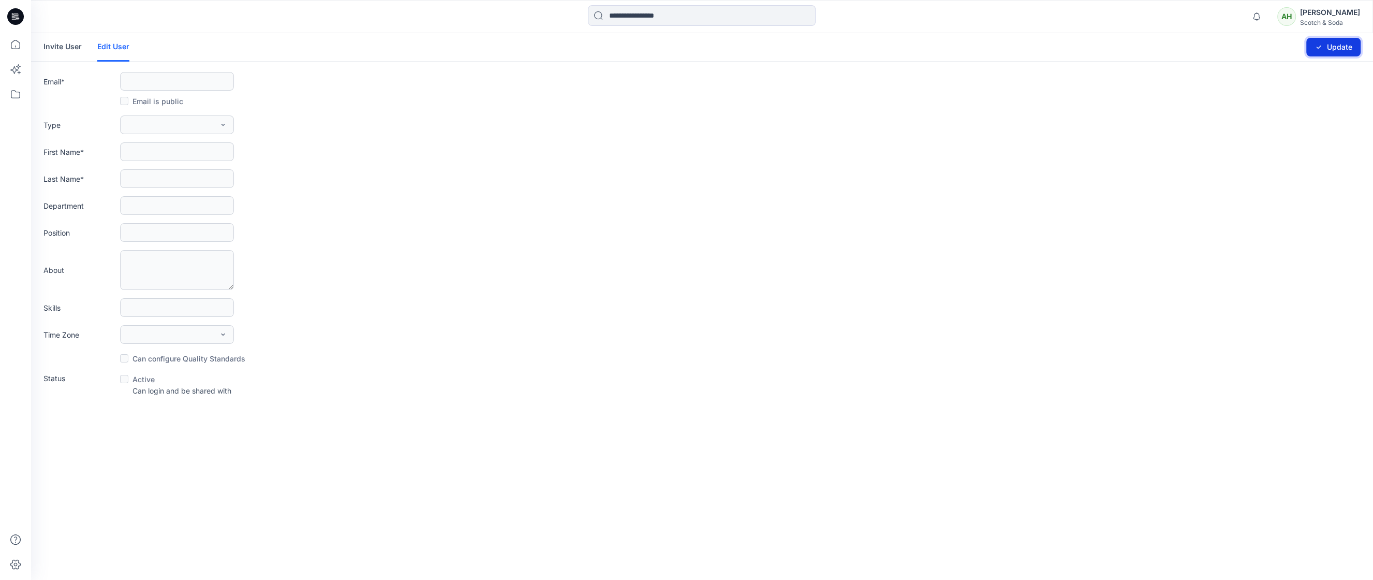
click at [1316, 48] on icon "submit" at bounding box center [1319, 47] width 8 height 8
click at [1330, 19] on div "Scotch & Soda" at bounding box center [1330, 23] width 60 height 8
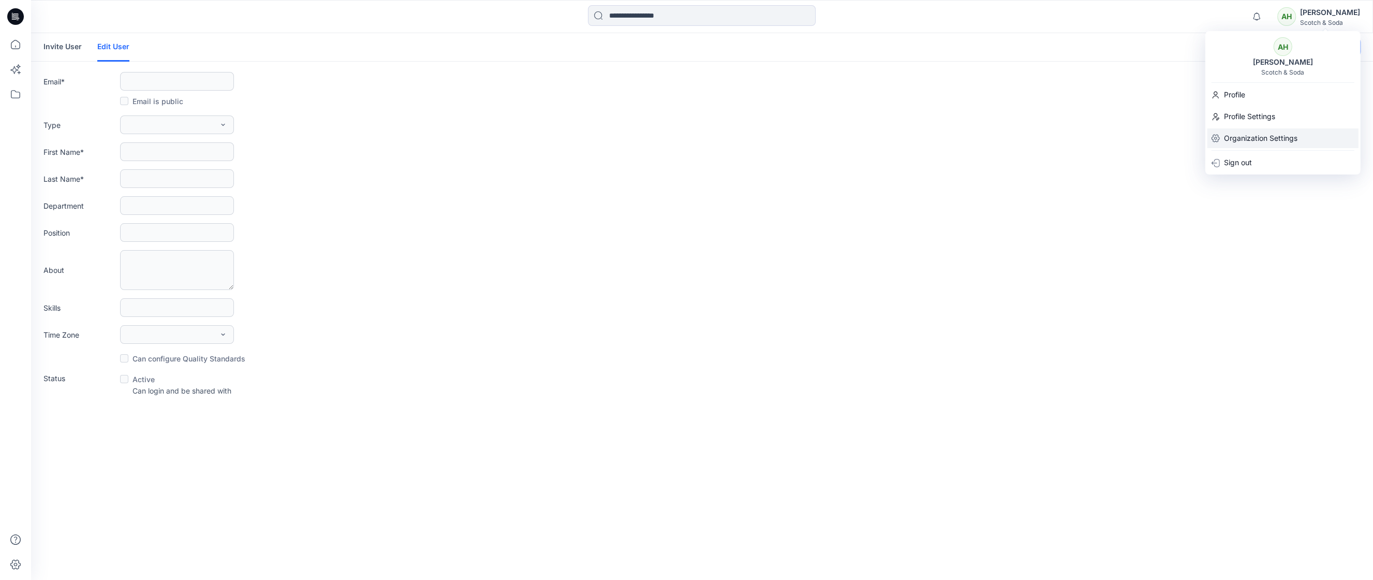
click at [1259, 140] on p "Organization Settings" at bounding box center [1261, 138] width 74 height 20
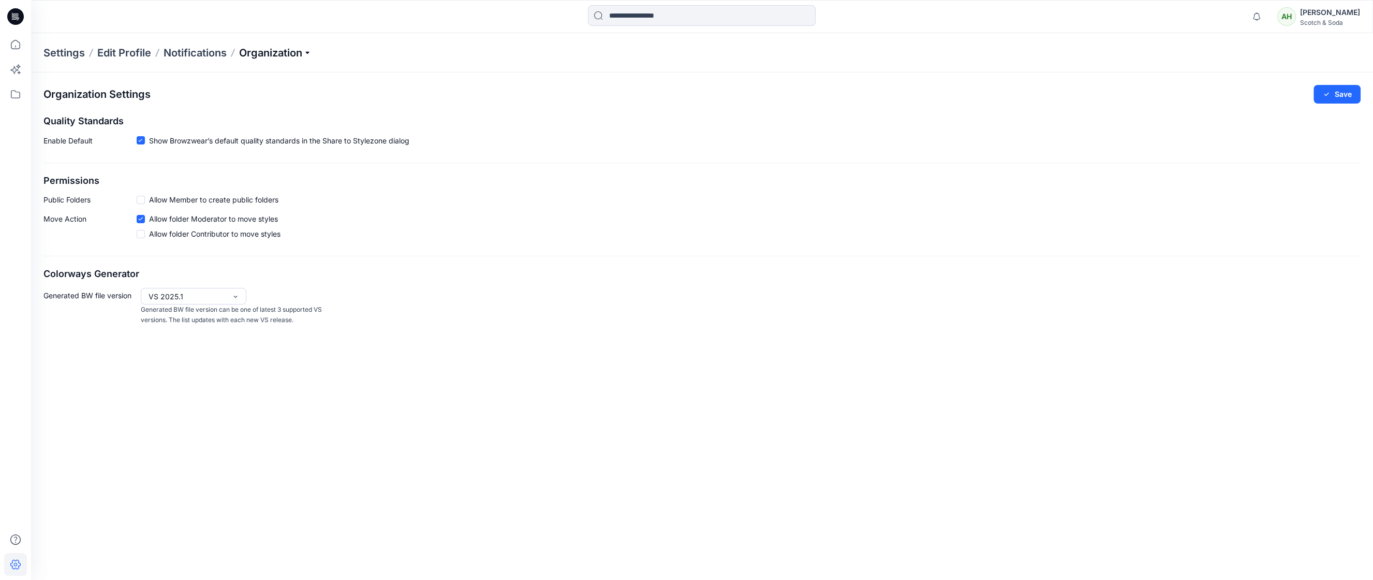
click at [271, 51] on p "Organization" at bounding box center [275, 53] width 72 height 14
click at [235, 178] on link "User Roles" at bounding box center [276, 180] width 151 height 21
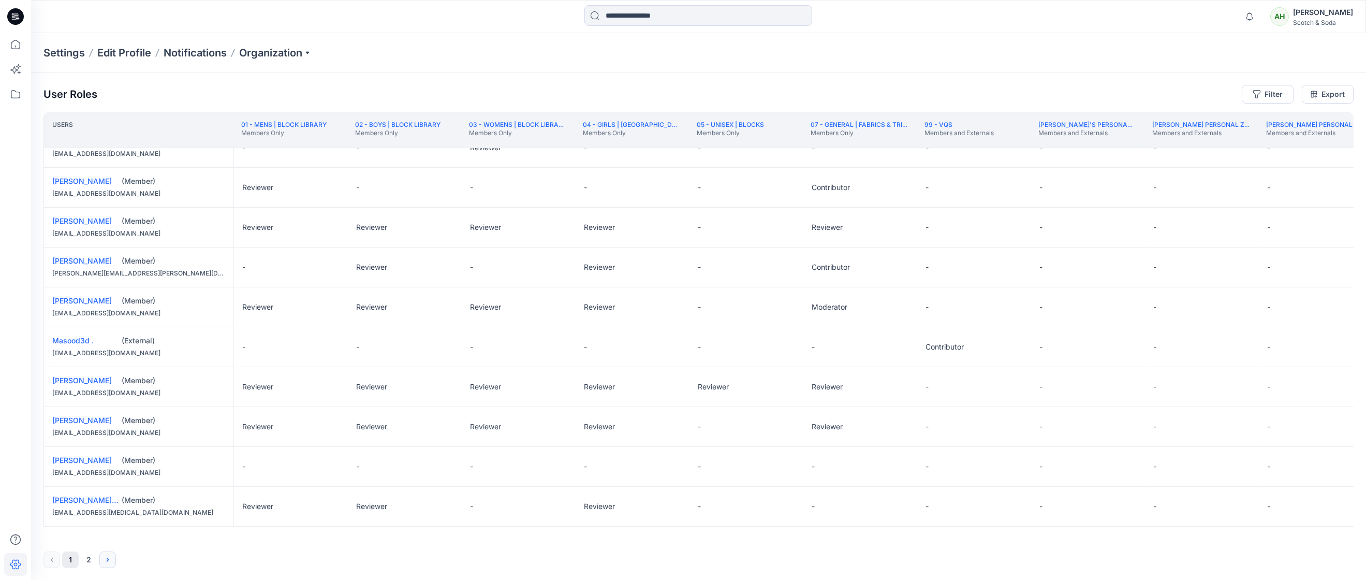
click at [107, 556] on icon "Next" at bounding box center [108, 559] width 8 height 8
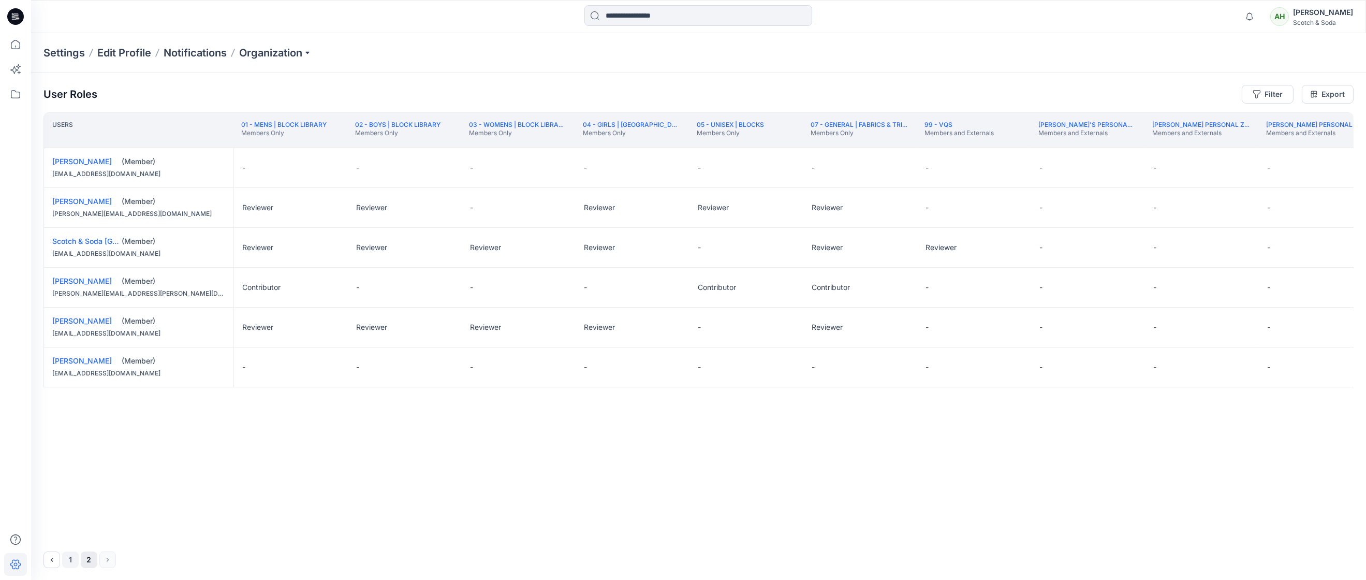
click at [69, 561] on button "1" at bounding box center [70, 559] width 17 height 17
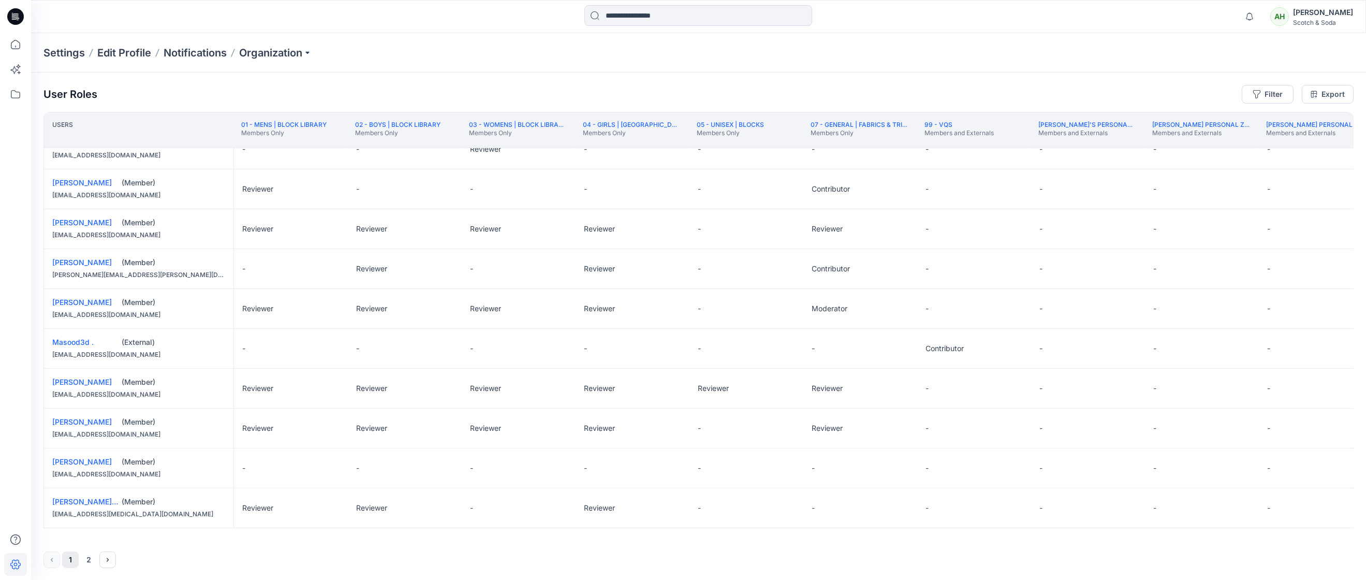
scroll to position [618, 0]
click at [1287, 96] on button "Filter" at bounding box center [1268, 94] width 52 height 19
click at [1208, 81] on div "User Roles Filter Filter folders... Filter users... Export Users 01 - MENS | BL…" at bounding box center [698, 326] width 1335 height 508
click at [1079, 124] on link "[PERSON_NAME]'s Personal Zone" at bounding box center [1093, 125] width 111 height 8
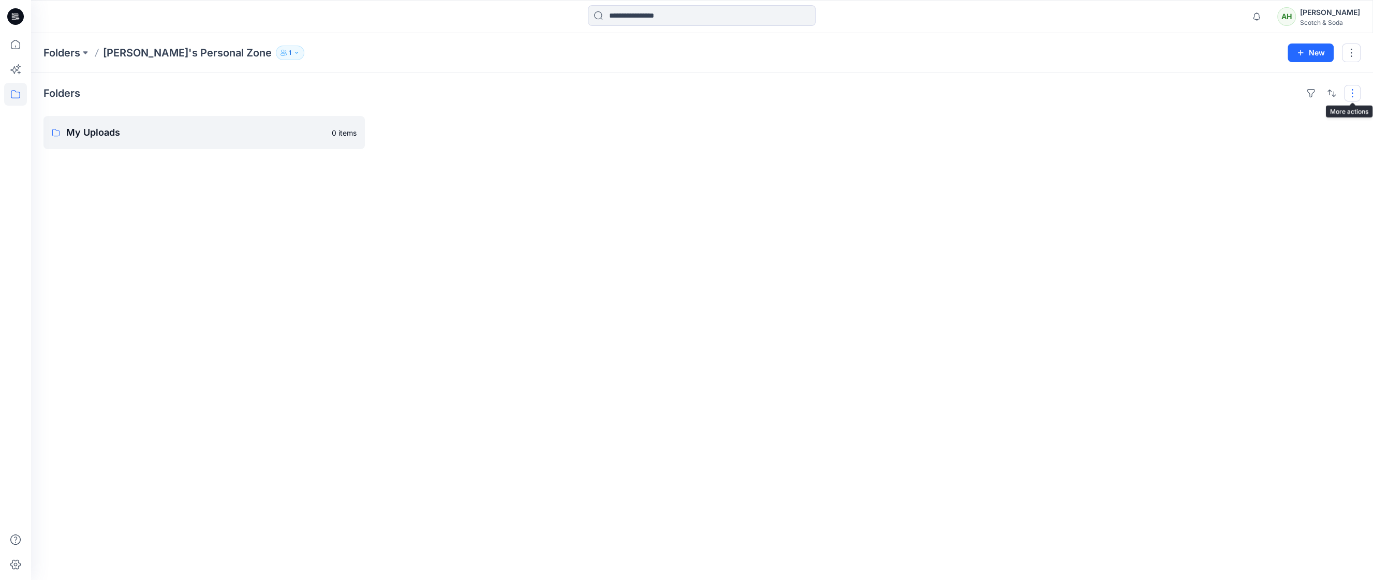
click at [1353, 93] on button "button" at bounding box center [1352, 93] width 17 height 17
click at [1348, 47] on button "button" at bounding box center [1351, 52] width 19 height 19
click at [1304, 141] on p "[PERSON_NAME]" at bounding box center [1295, 140] width 60 height 11
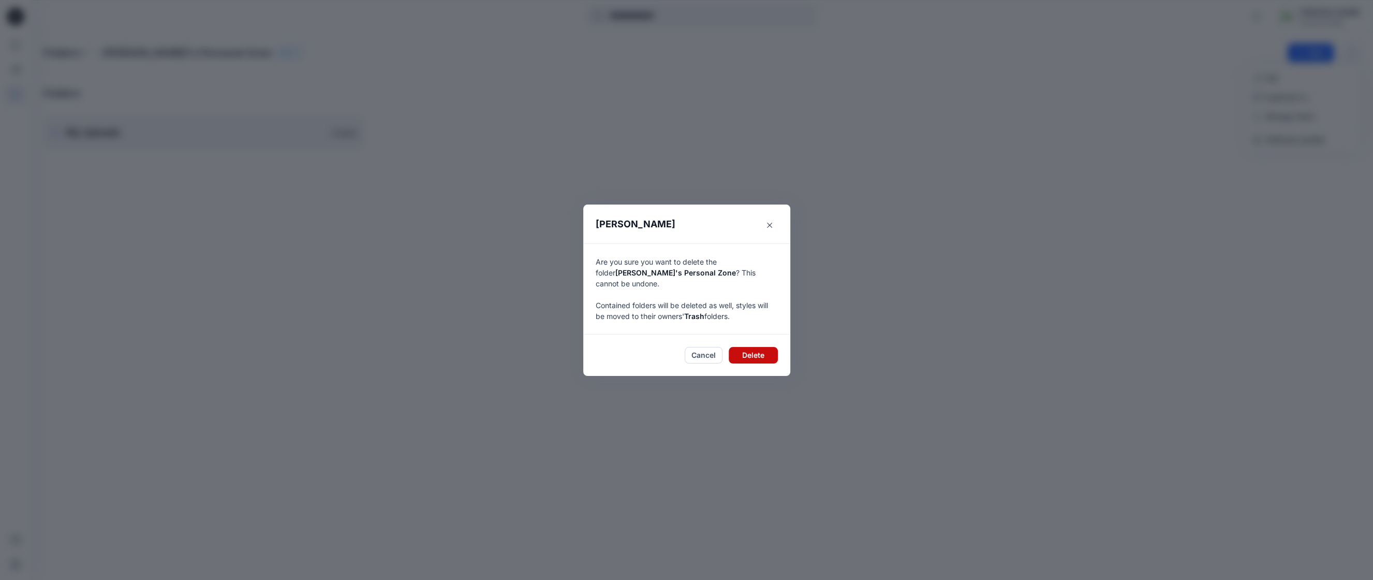
click at [762, 347] on button "Delete" at bounding box center [753, 355] width 49 height 17
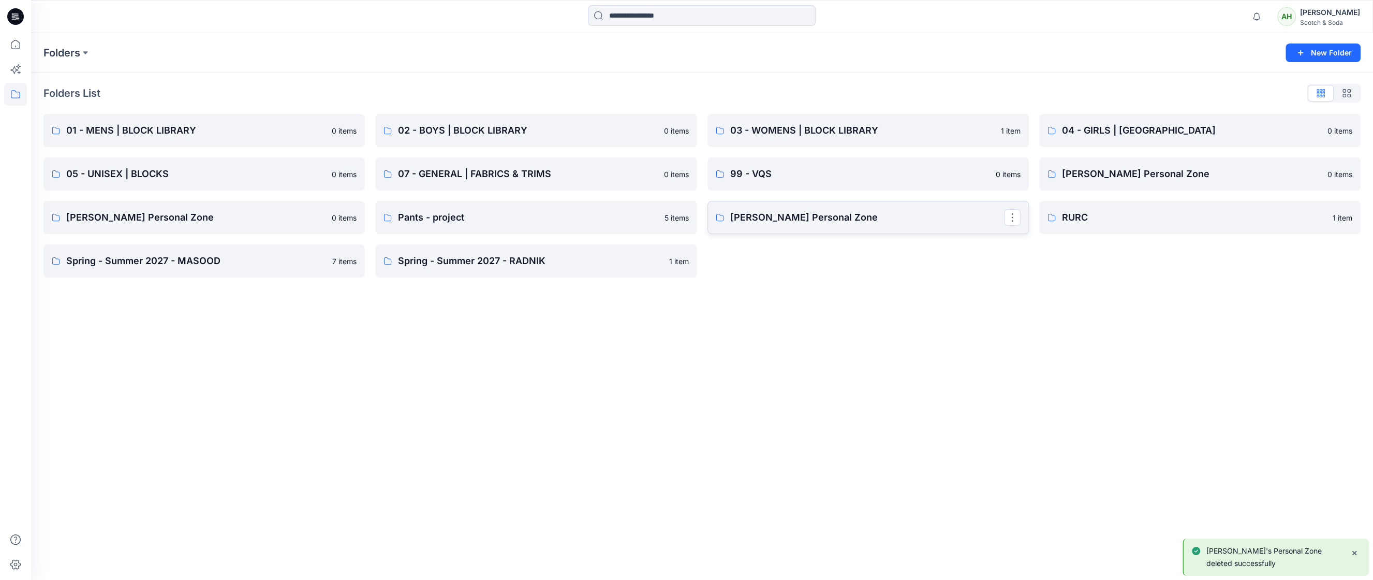
click at [939, 223] on p "[PERSON_NAME] Personal Zone" at bounding box center [867, 217] width 274 height 14
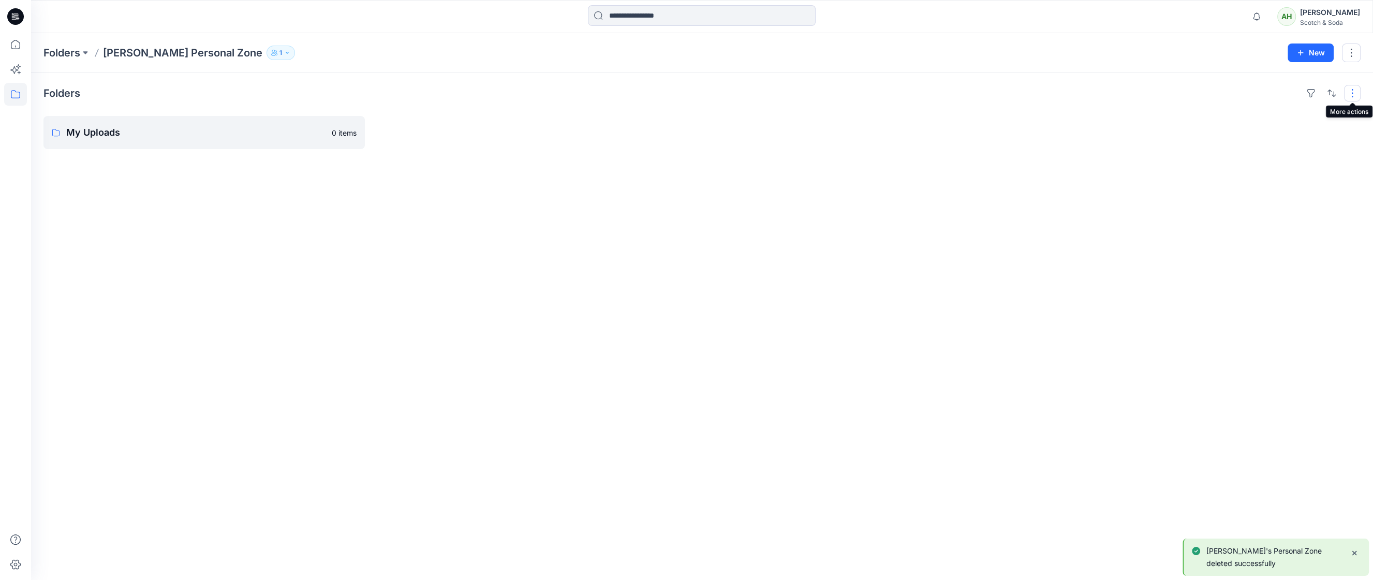
click at [1352, 89] on button "button" at bounding box center [1352, 93] width 17 height 17
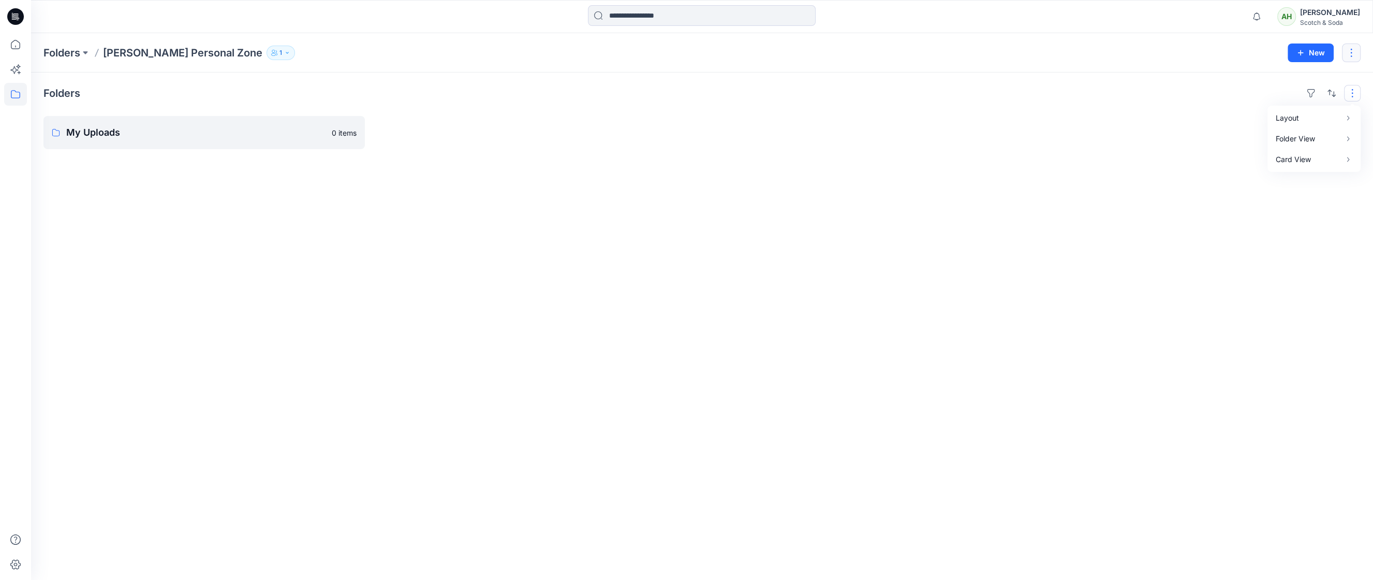
click at [1354, 49] on button "button" at bounding box center [1351, 52] width 19 height 19
click at [1295, 139] on p "[PERSON_NAME]" at bounding box center [1295, 140] width 60 height 11
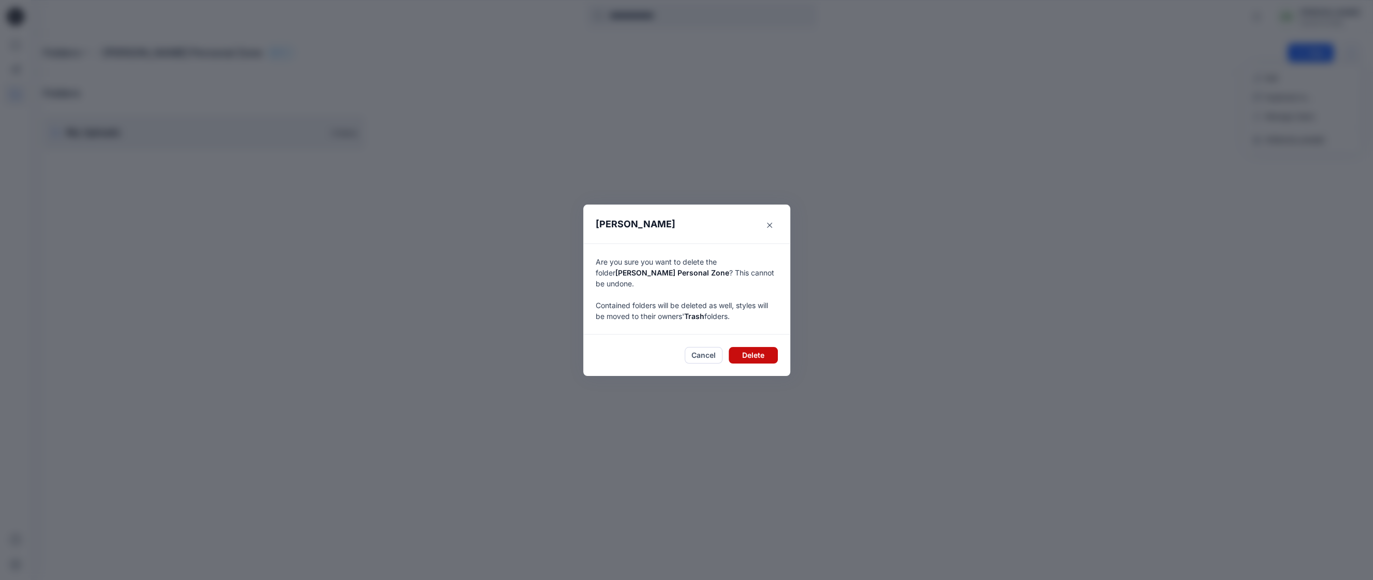
click at [758, 353] on button "Delete" at bounding box center [753, 355] width 49 height 17
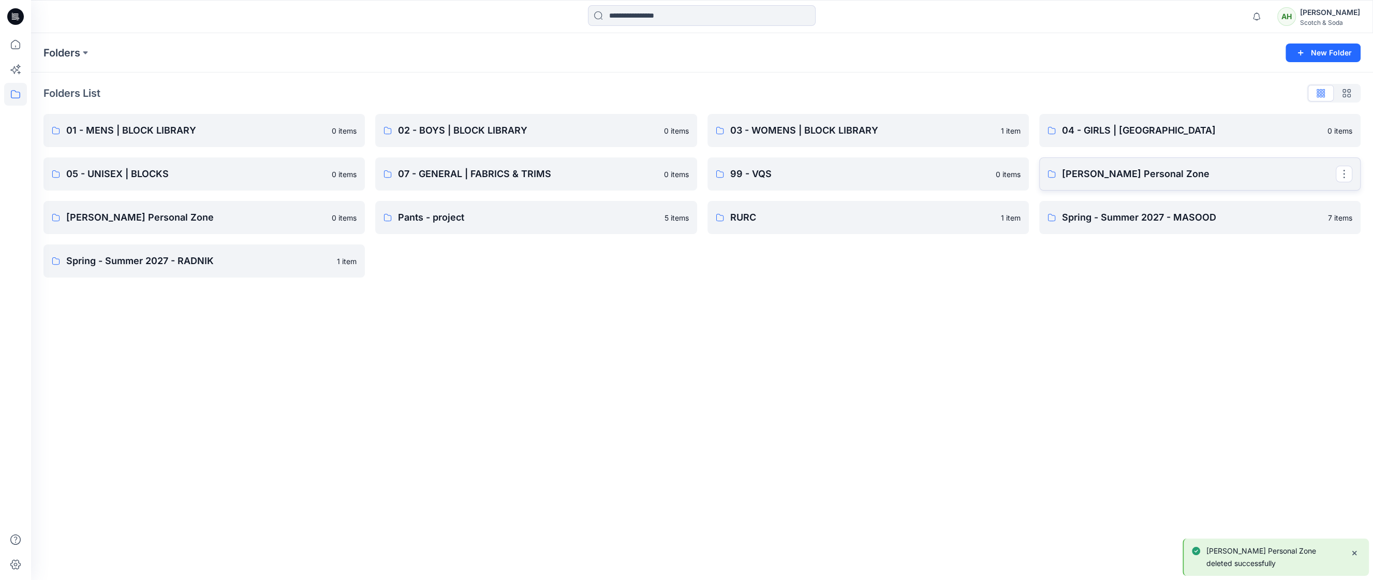
click at [1155, 174] on p "[PERSON_NAME] Personal Zone" at bounding box center [1199, 174] width 274 height 14
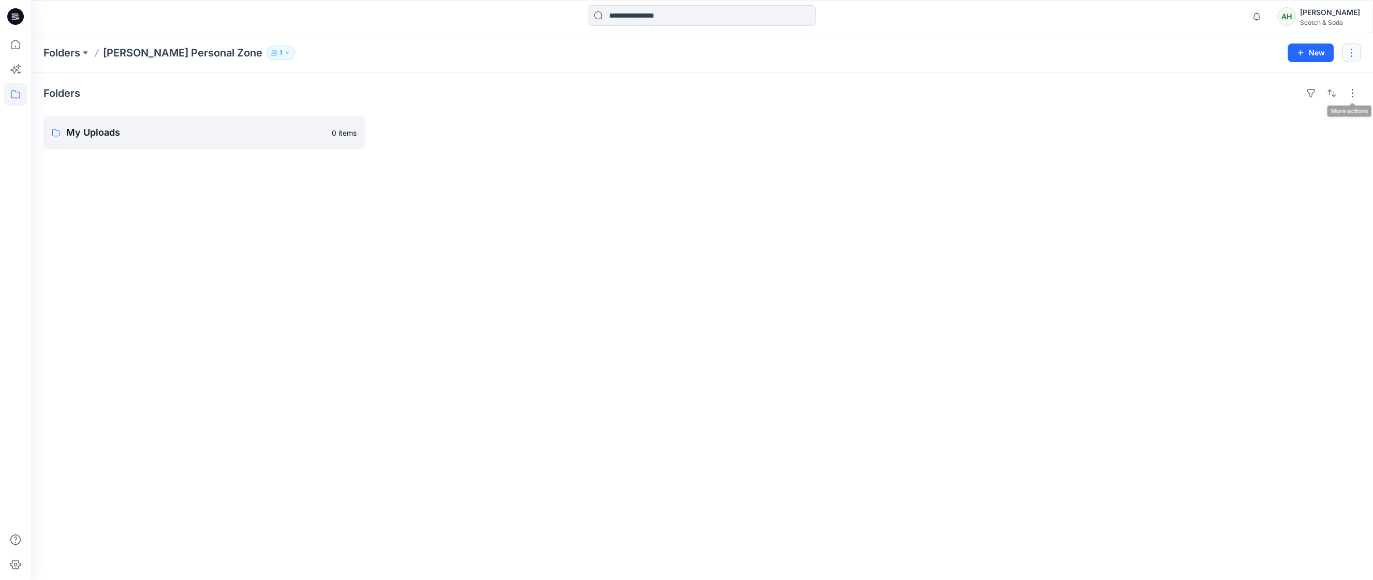
click at [1353, 55] on button "button" at bounding box center [1351, 52] width 19 height 19
click at [1290, 142] on p "[PERSON_NAME]" at bounding box center [1295, 140] width 60 height 11
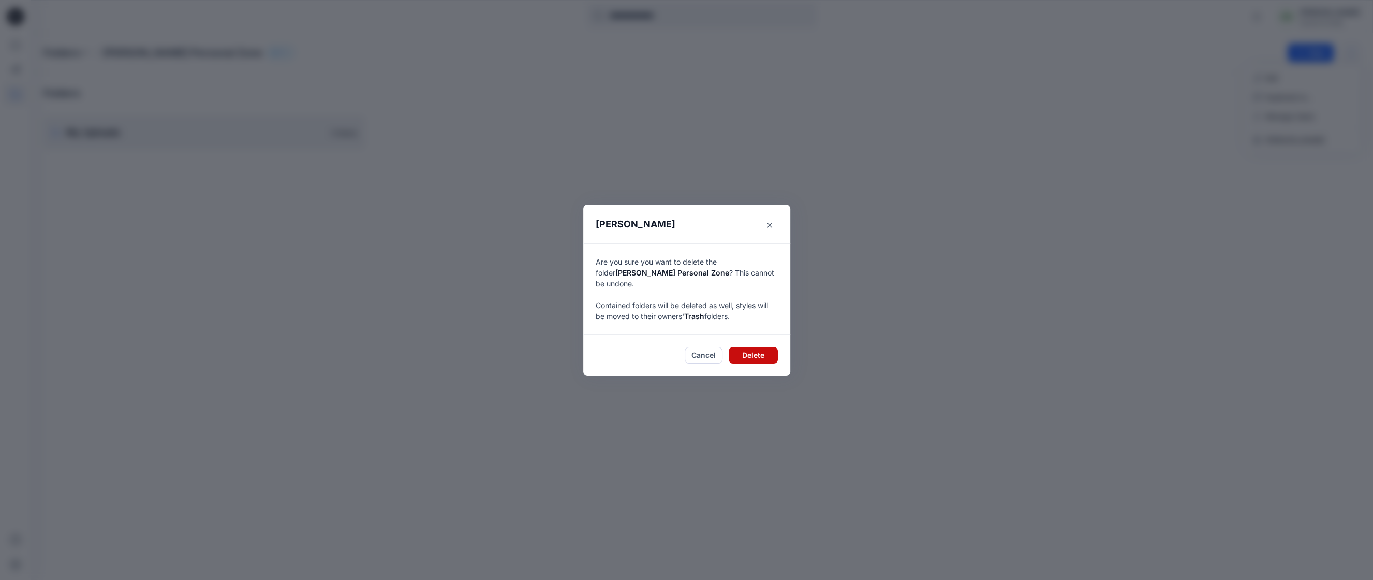
click at [770, 347] on button "Delete" at bounding box center [753, 355] width 49 height 17
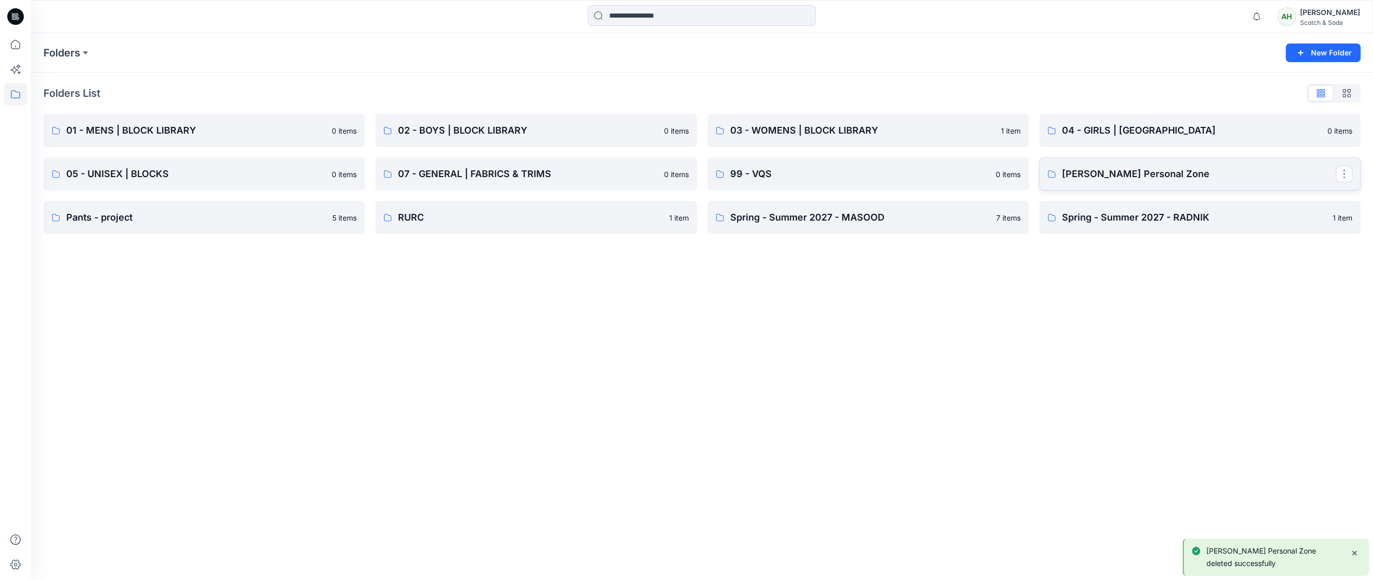
click at [1281, 167] on p "[PERSON_NAME] Personal Zone" at bounding box center [1199, 174] width 274 height 14
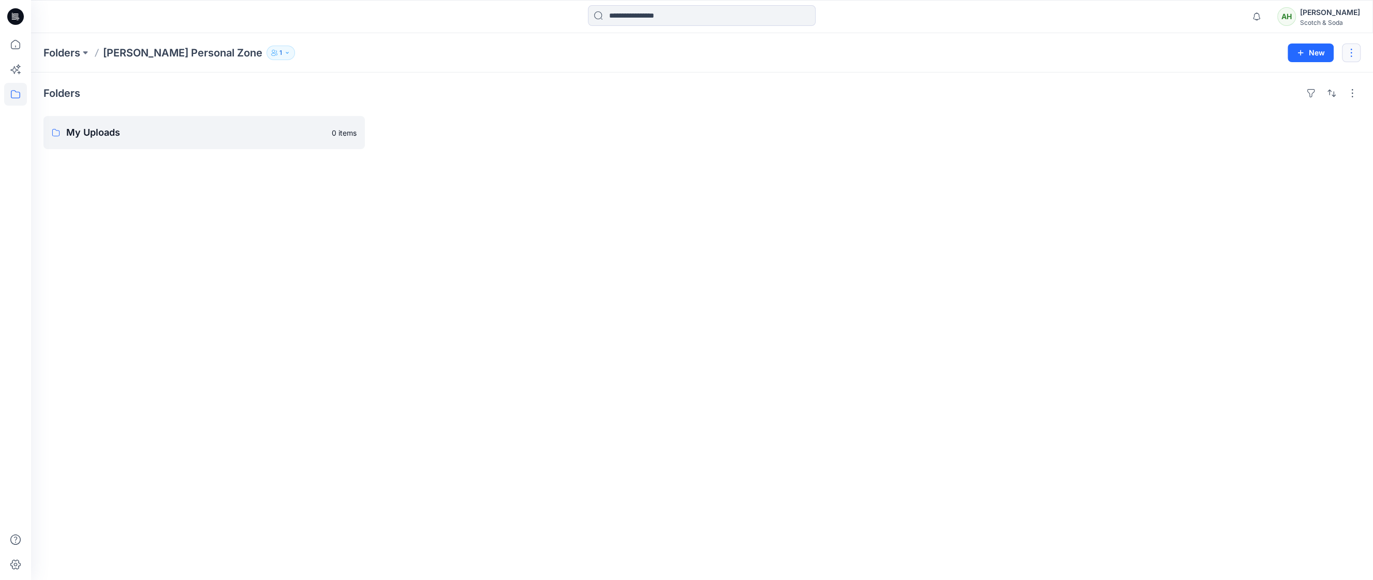
click at [1350, 51] on button "button" at bounding box center [1351, 52] width 19 height 19
click at [1293, 138] on p "[PERSON_NAME]" at bounding box center [1295, 140] width 60 height 11
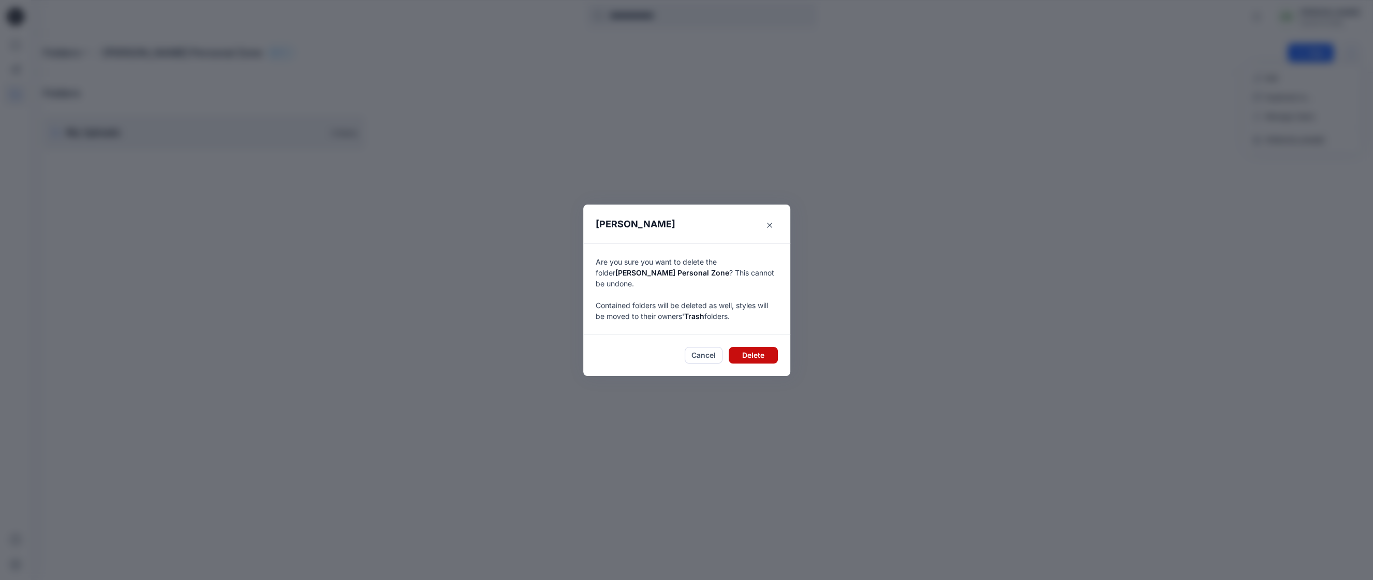
click at [768, 347] on button "Delete" at bounding box center [753, 355] width 49 height 17
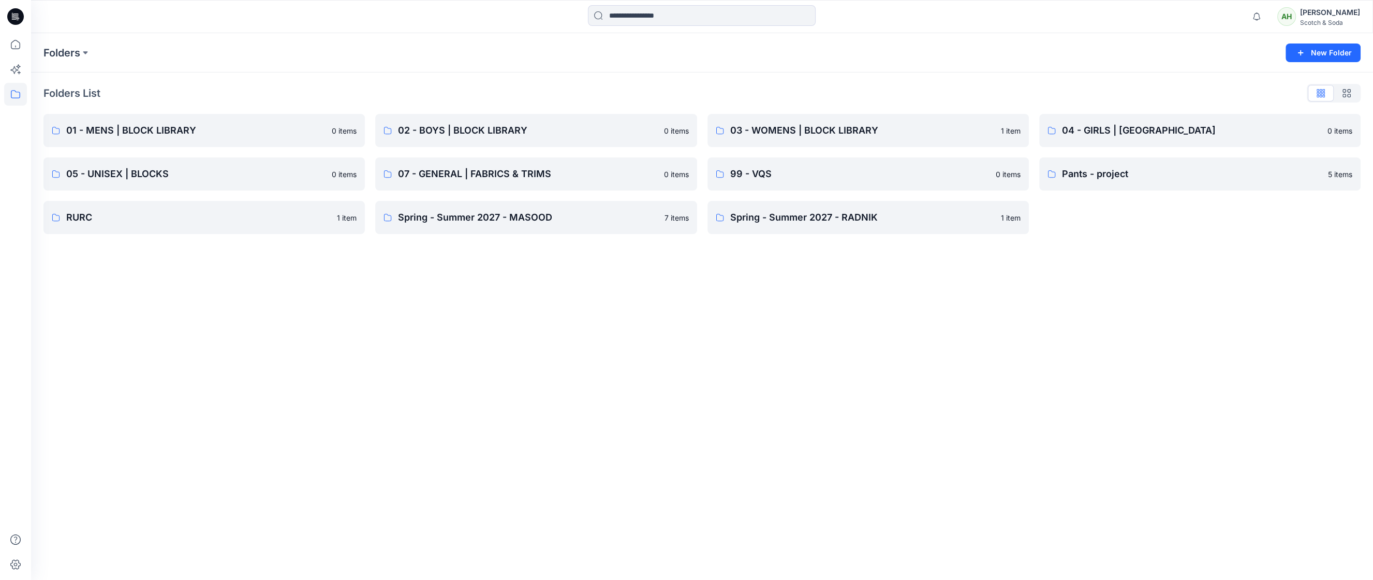
click at [1329, 19] on div "Scotch & Soda" at bounding box center [1330, 23] width 60 height 8
click at [1250, 137] on p "Organization Settings" at bounding box center [1261, 138] width 74 height 20
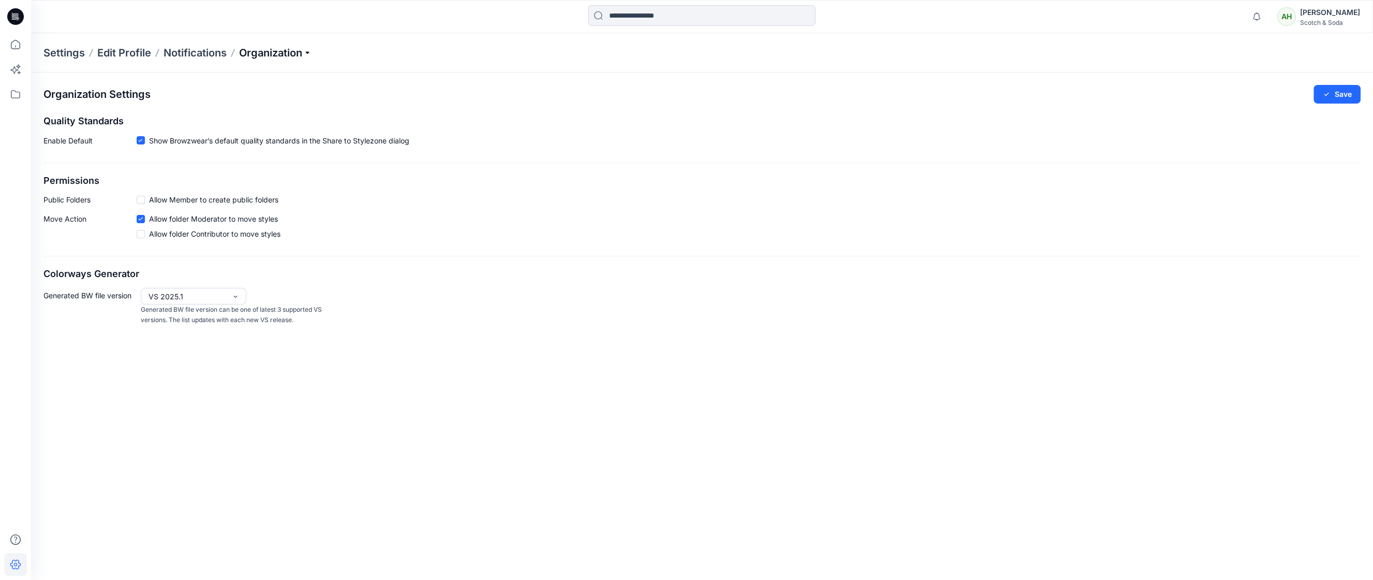
click at [286, 49] on p "Organization" at bounding box center [275, 53] width 72 height 14
click at [231, 177] on link "User Roles" at bounding box center [276, 180] width 151 height 21
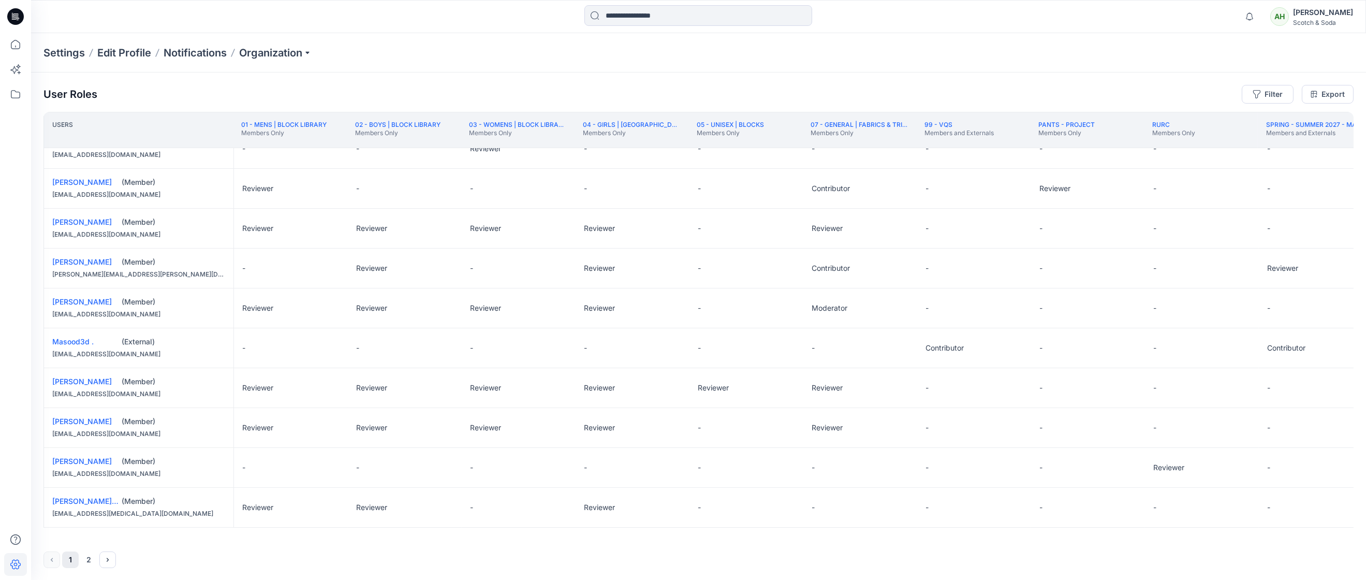
scroll to position [618, 0]
click at [94, 559] on button "2" at bounding box center [89, 559] width 17 height 17
